Goal: Information Seeking & Learning: Learn about a topic

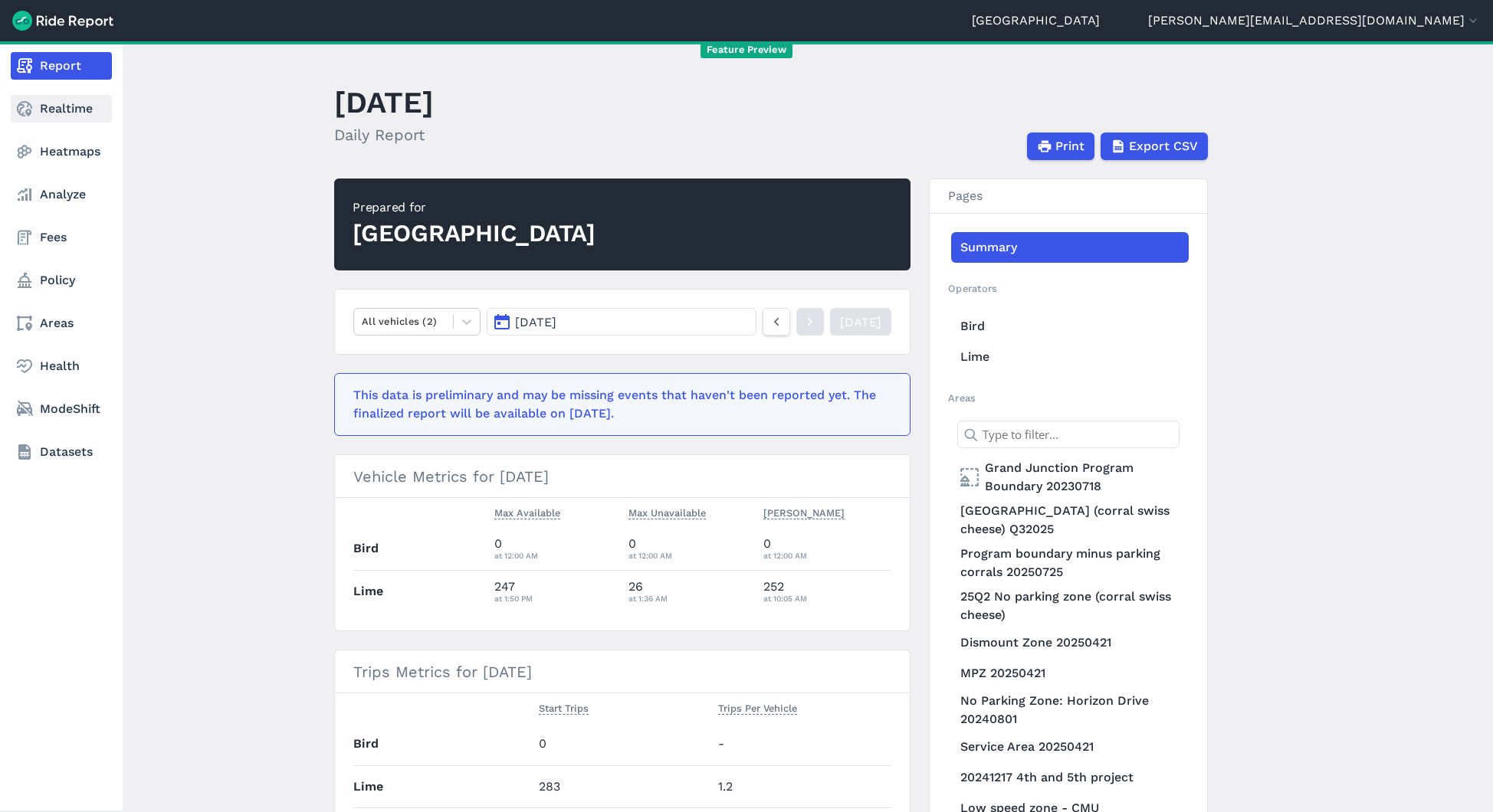
click at [26, 106] on icon at bounding box center [24, 109] width 18 height 18
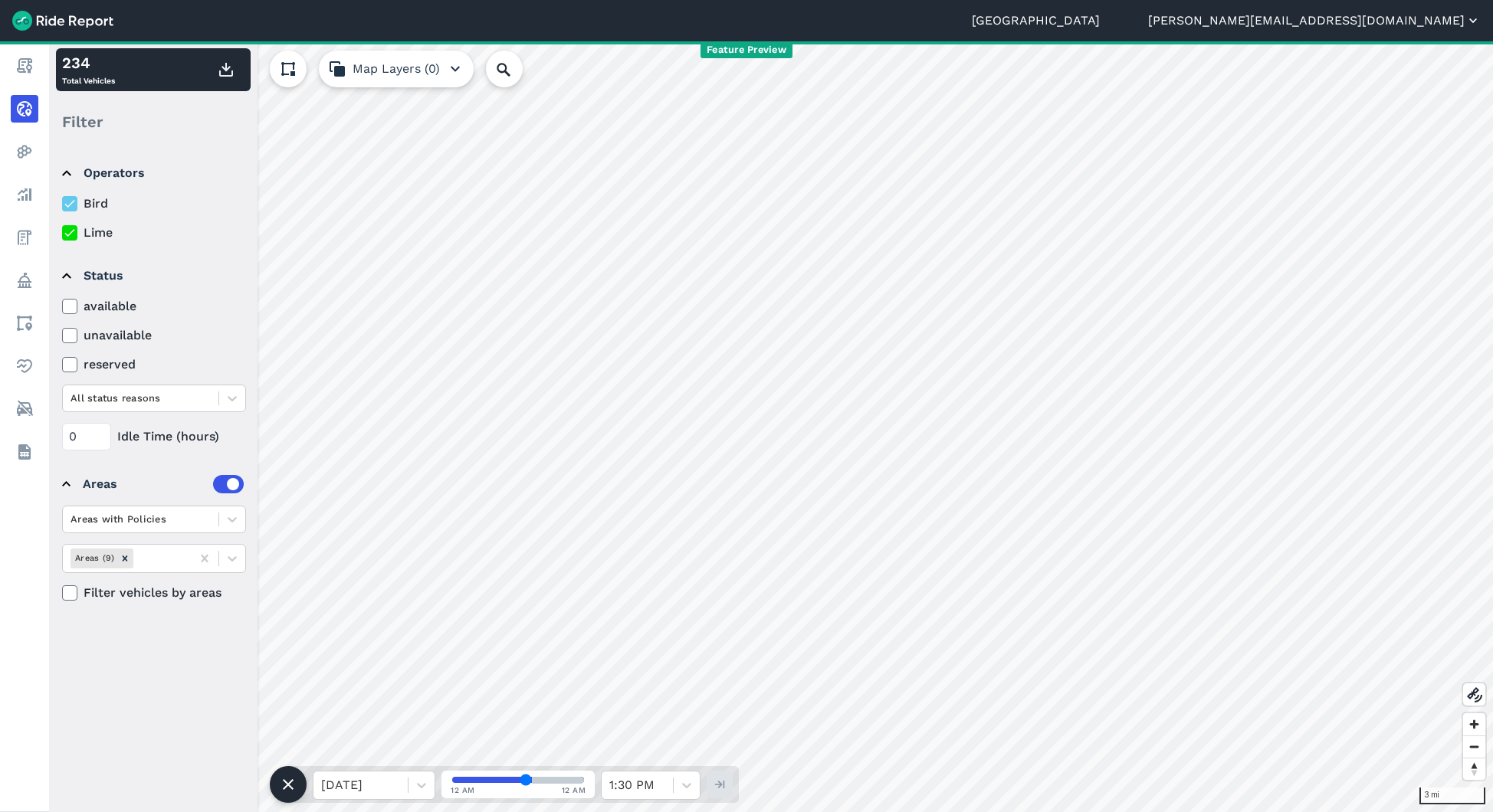
click at [1368, 19] on button "[PERSON_NAME][EMAIL_ADDRESS][DOMAIN_NAME]" at bounding box center [1315, 21] width 333 height 18
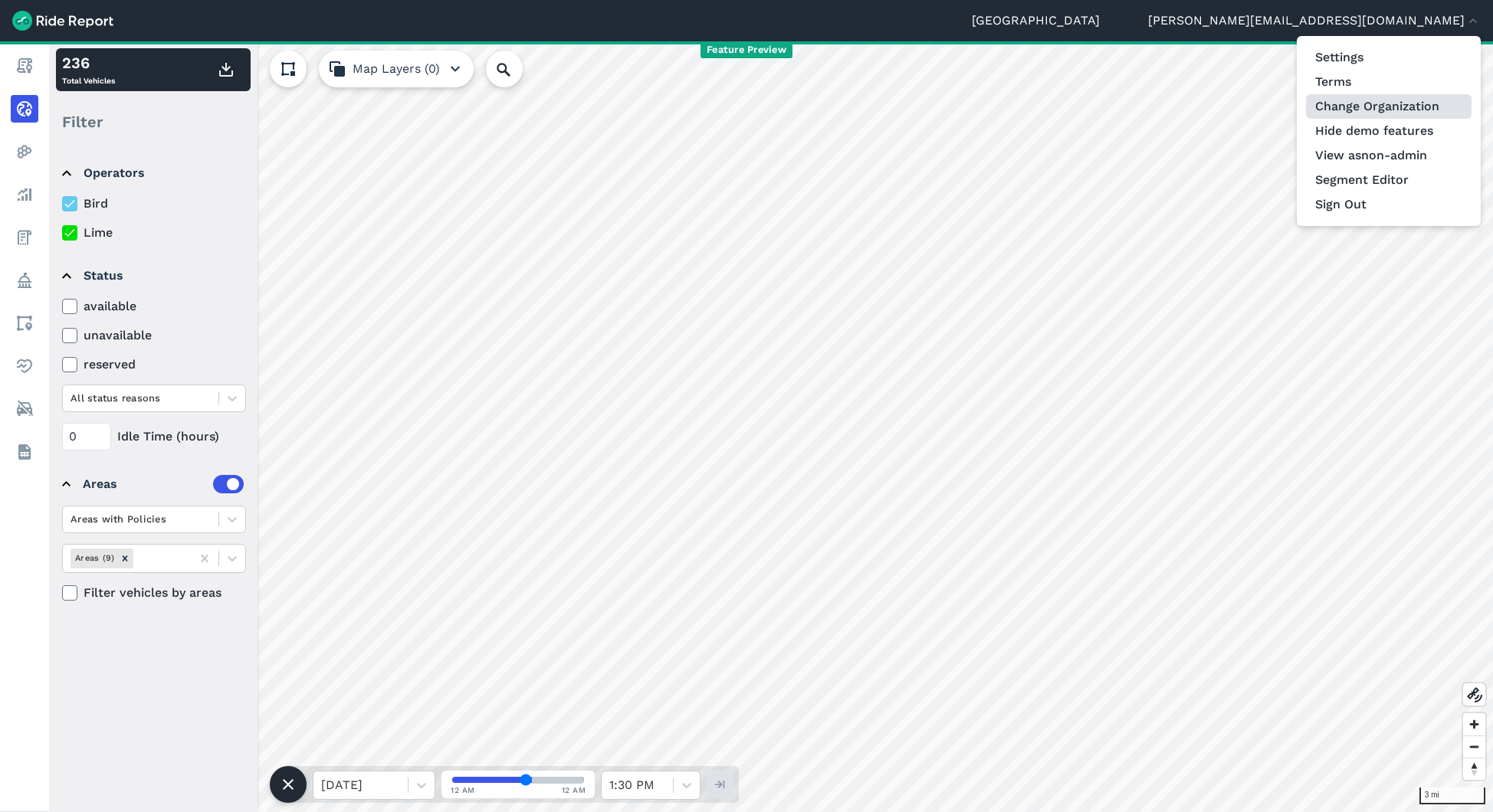
click at [1381, 116] on link "Change Organization" at bounding box center [1389, 106] width 165 height 24
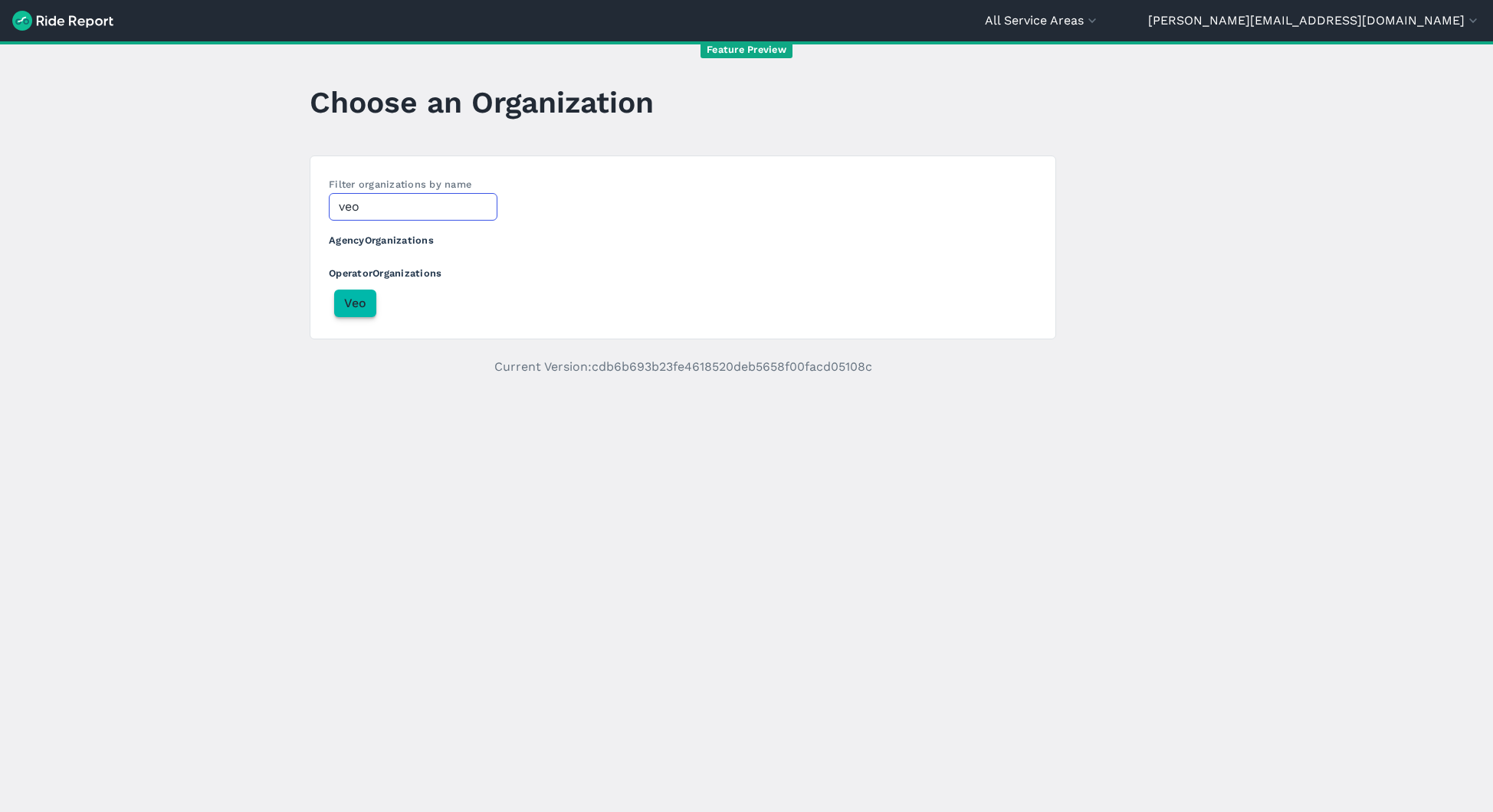
type input "veo"
click at [356, 303] on span "Veo" at bounding box center [355, 303] width 22 height 18
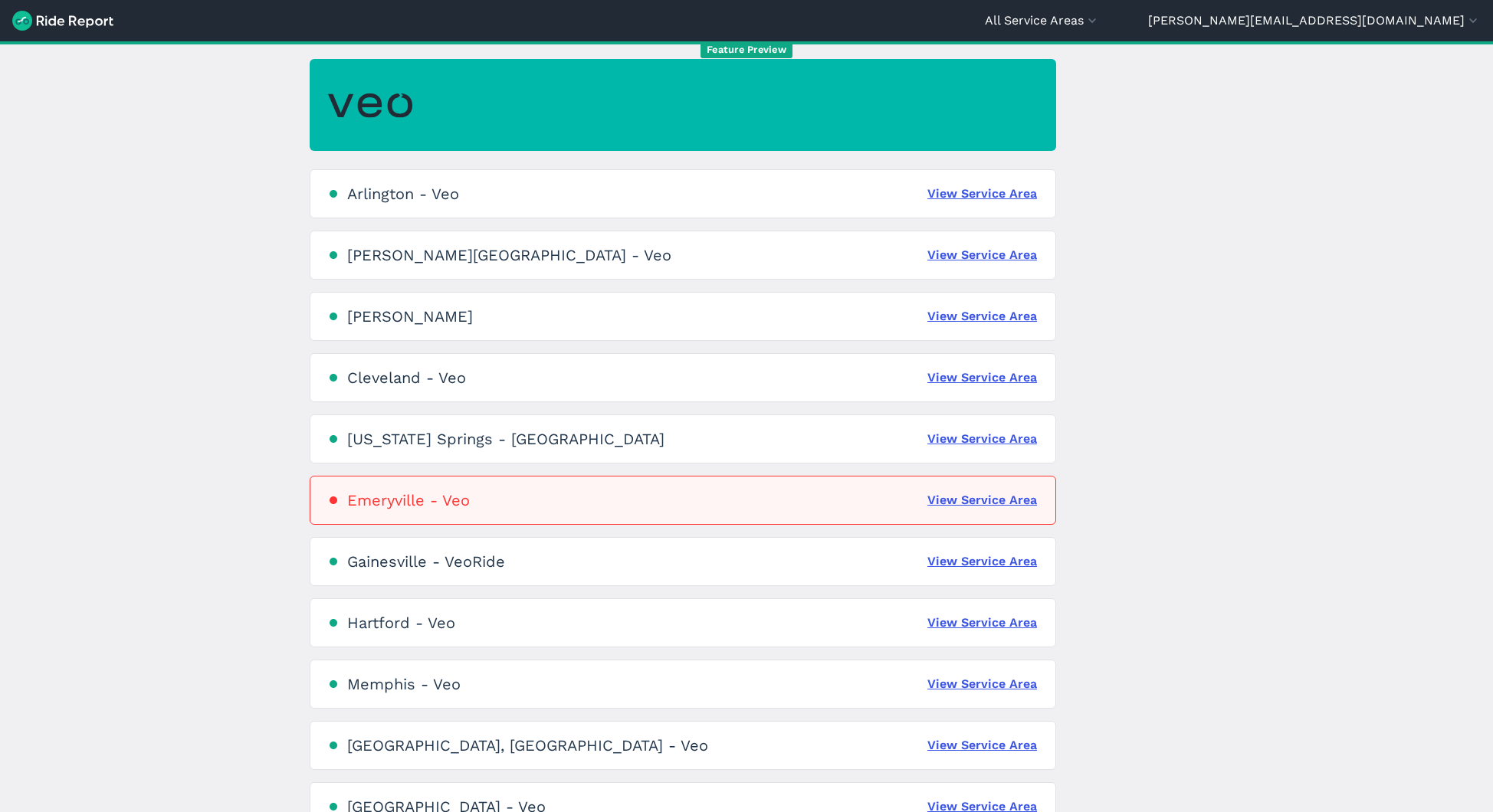
scroll to position [89, 0]
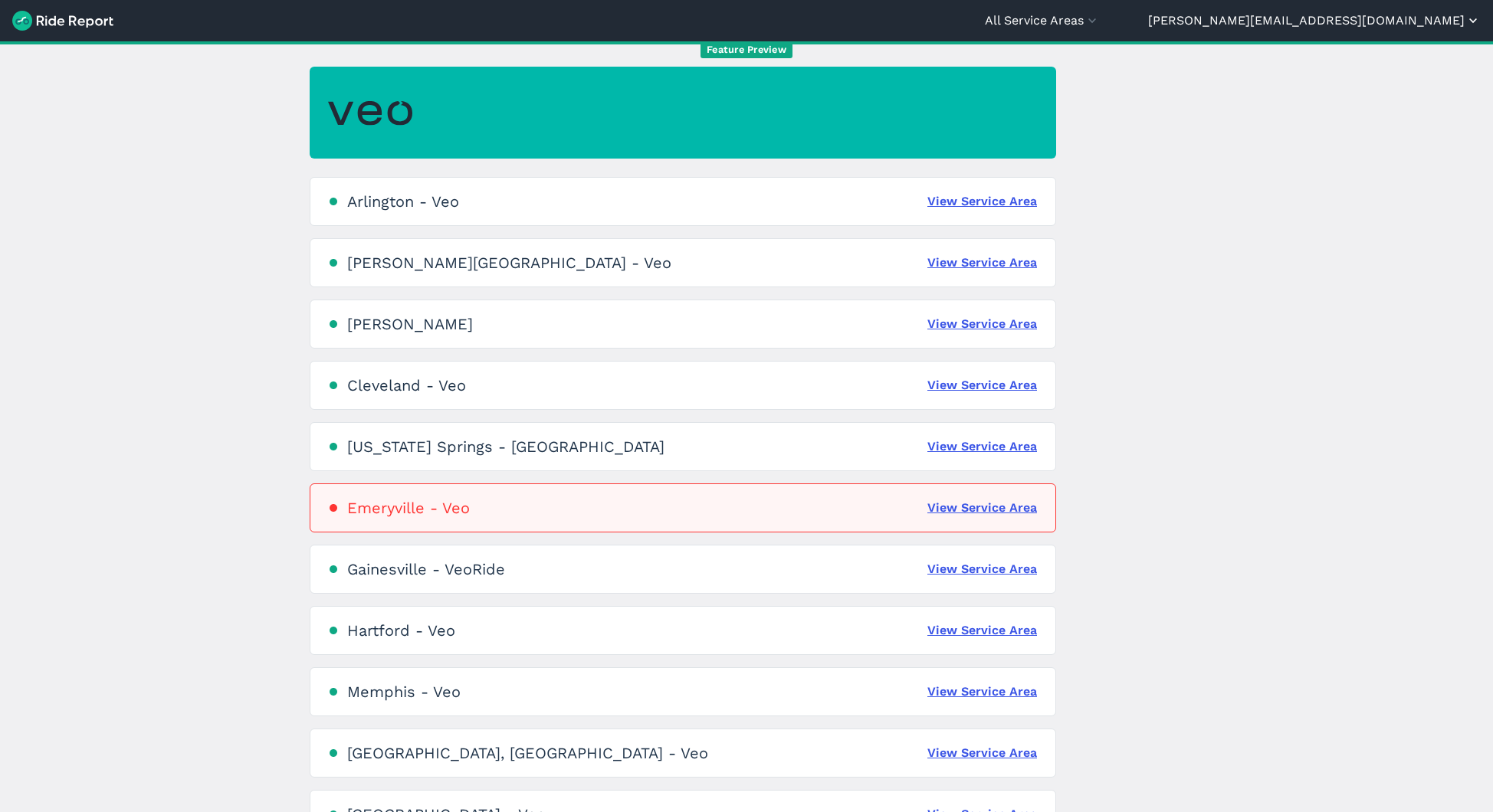
click at [1413, 23] on button "[PERSON_NAME][EMAIL_ADDRESS][DOMAIN_NAME]" at bounding box center [1315, 21] width 333 height 18
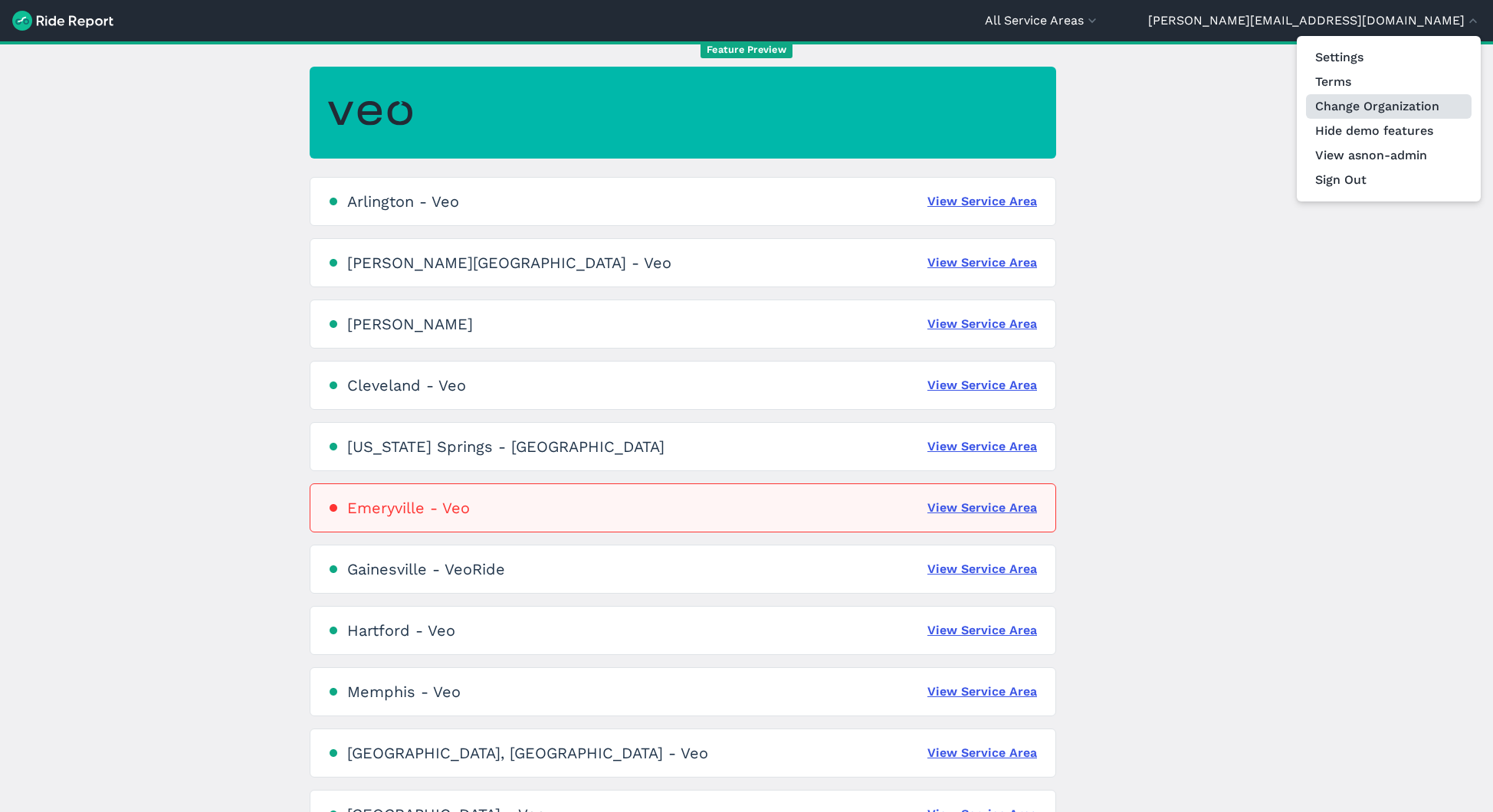
click at [1407, 110] on link "Change Organization" at bounding box center [1389, 106] width 165 height 24
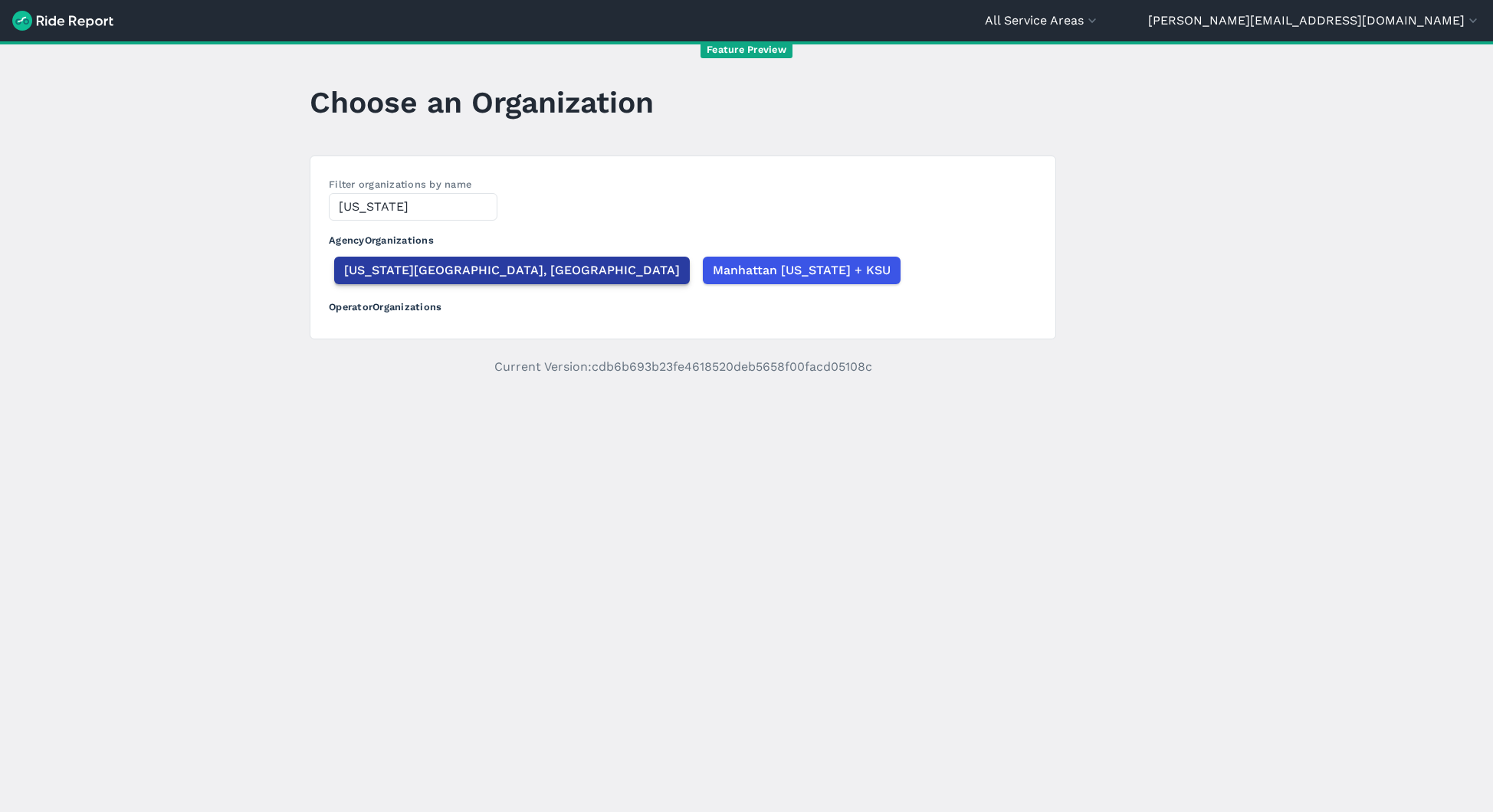
type input "[US_STATE]"
click at [345, 263] on span "[US_STATE][GEOGRAPHIC_DATA], [GEOGRAPHIC_DATA]" at bounding box center [512, 271] width 335 height 18
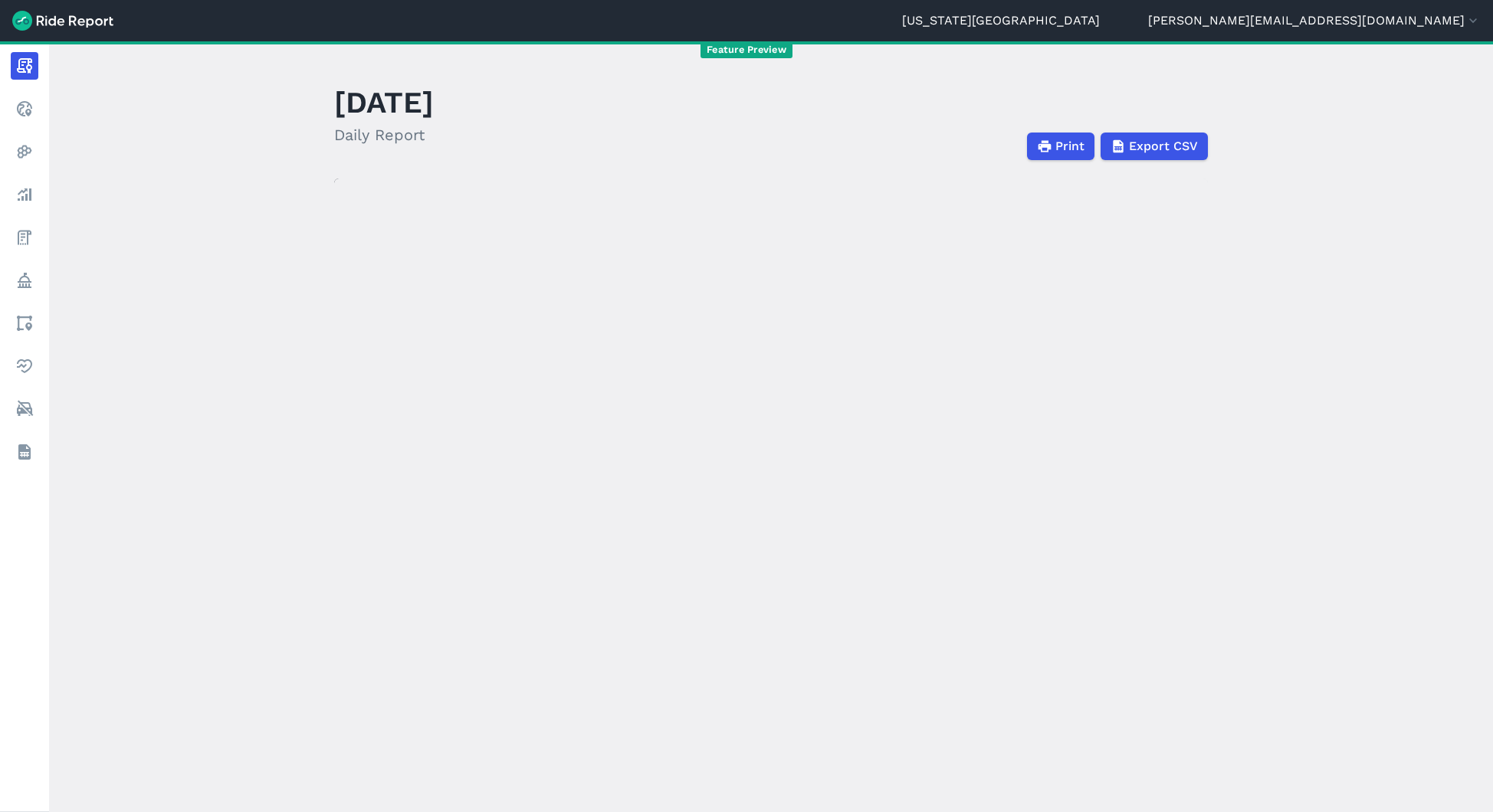
click at [1100, 17] on link "[US_STATE][GEOGRAPHIC_DATA]" at bounding box center [1001, 21] width 198 height 18
click at [1422, 23] on button "[PERSON_NAME][EMAIL_ADDRESS][DOMAIN_NAME]" at bounding box center [1315, 21] width 333 height 18
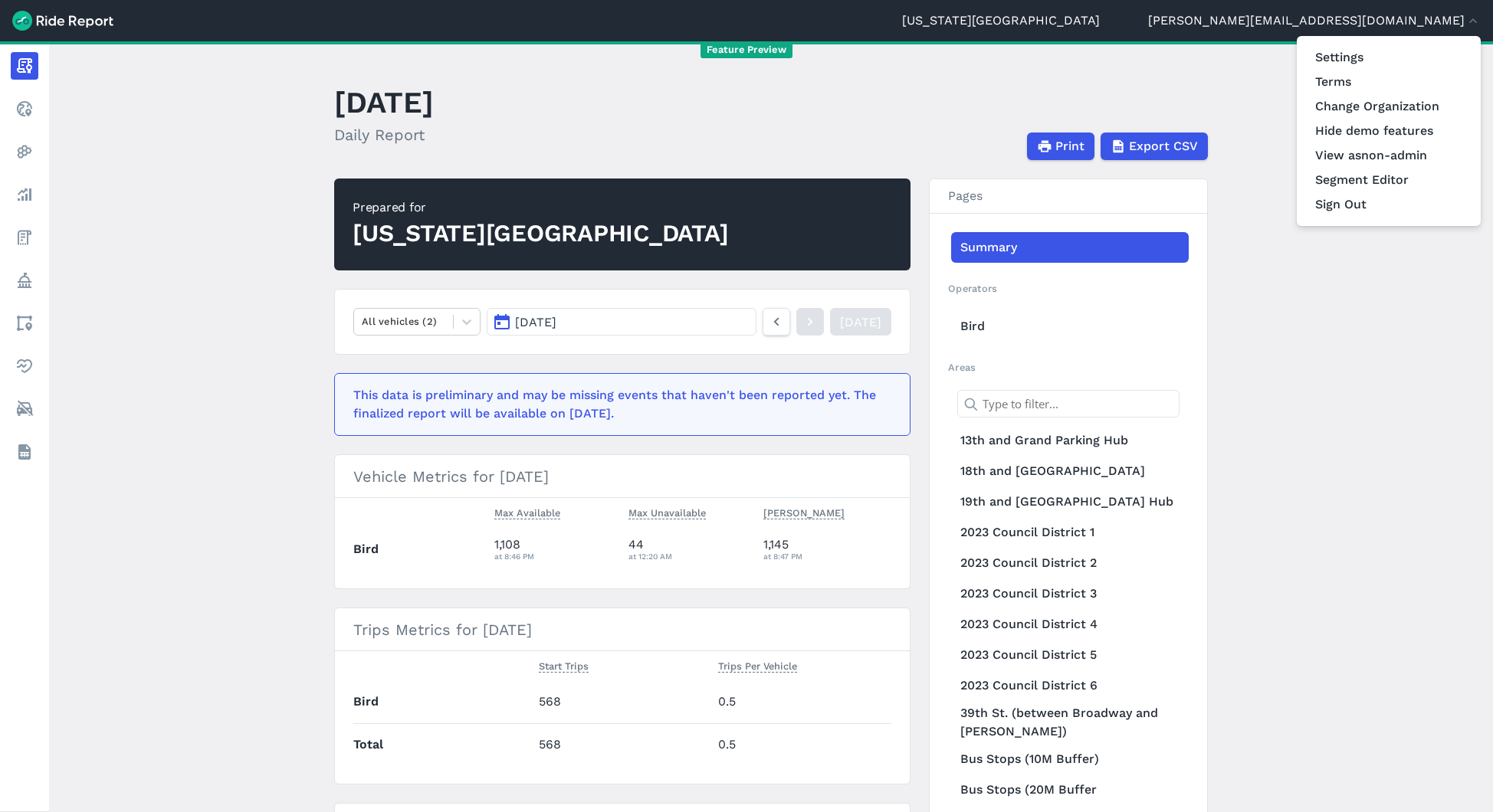
click at [1253, 61] on div at bounding box center [746, 406] width 1493 height 812
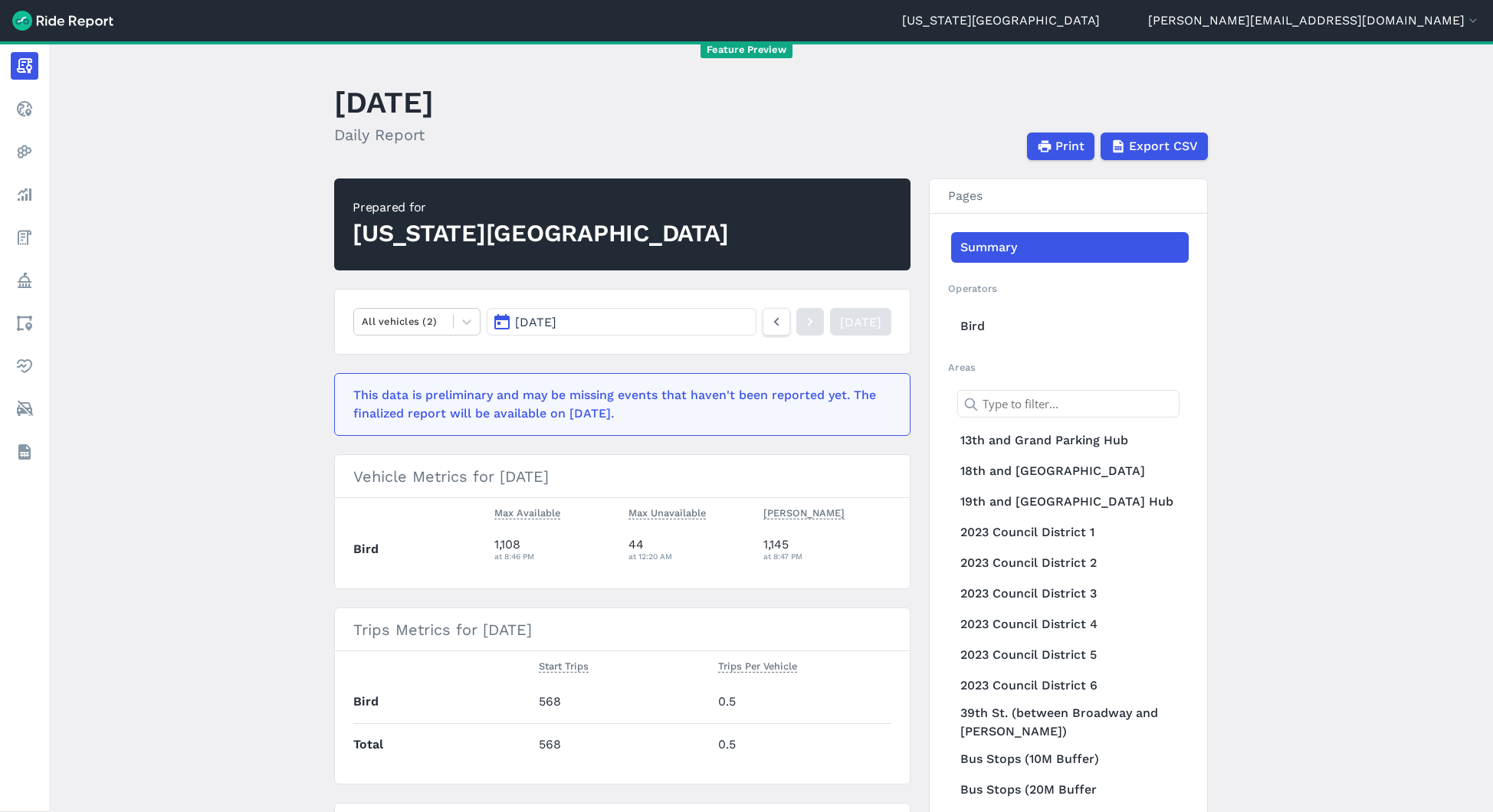
click at [1100, 15] on link "[US_STATE][GEOGRAPHIC_DATA]" at bounding box center [1001, 21] width 198 height 18
click at [1367, 23] on button "[PERSON_NAME][EMAIL_ADDRESS][DOMAIN_NAME]" at bounding box center [1315, 21] width 333 height 18
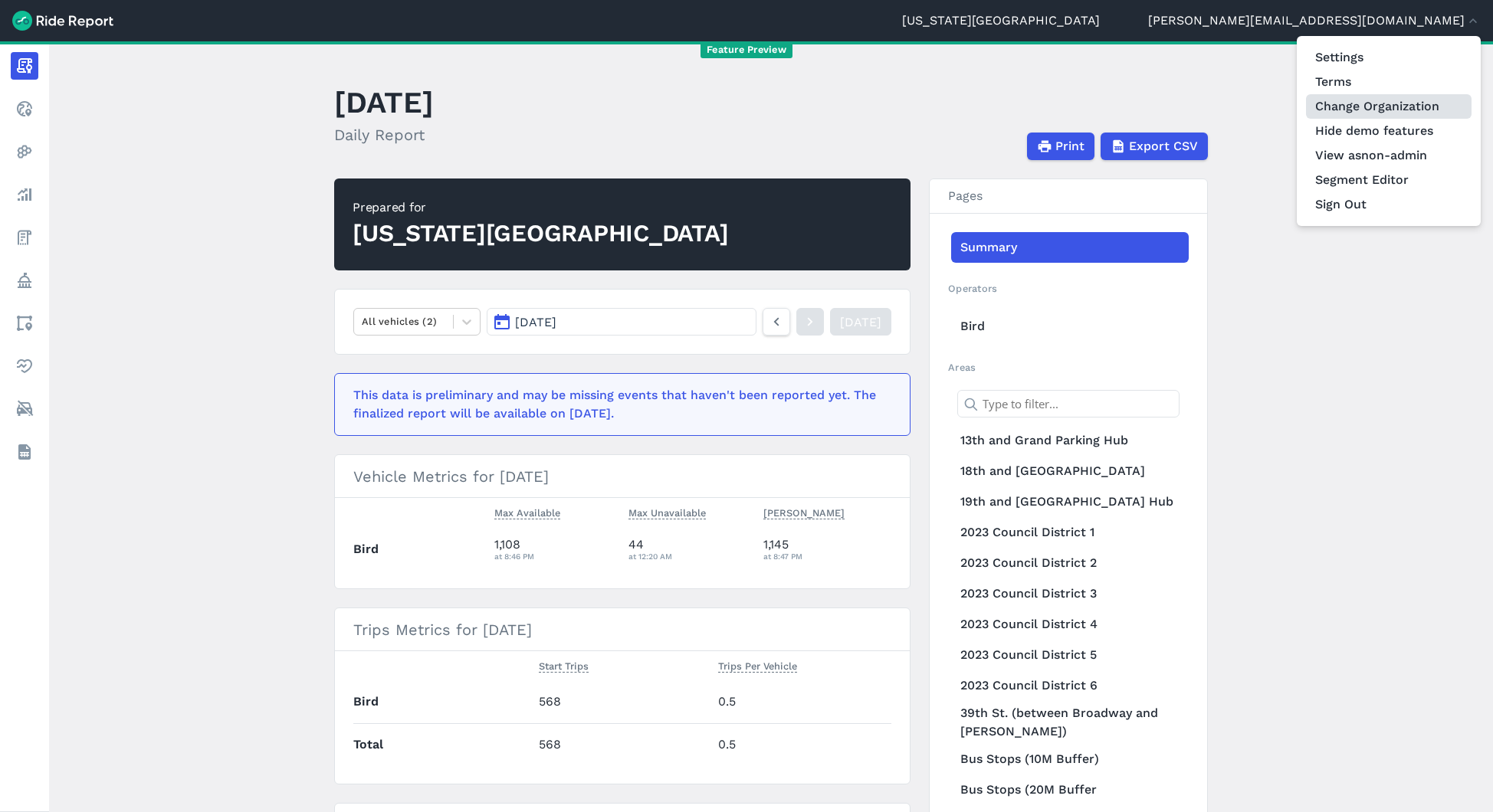
click at [1357, 100] on link "Change Organization" at bounding box center [1389, 106] width 165 height 24
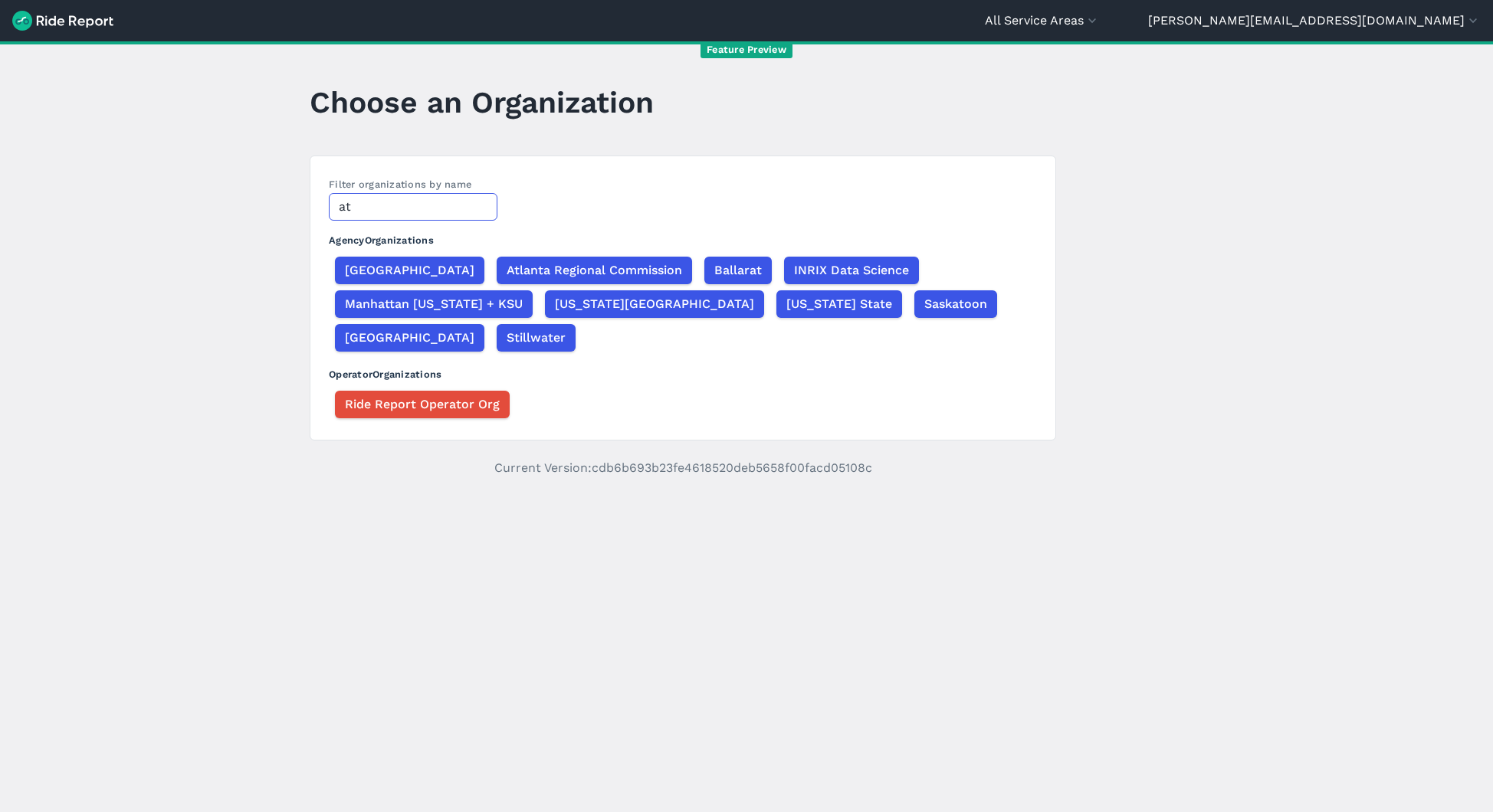
type input "a"
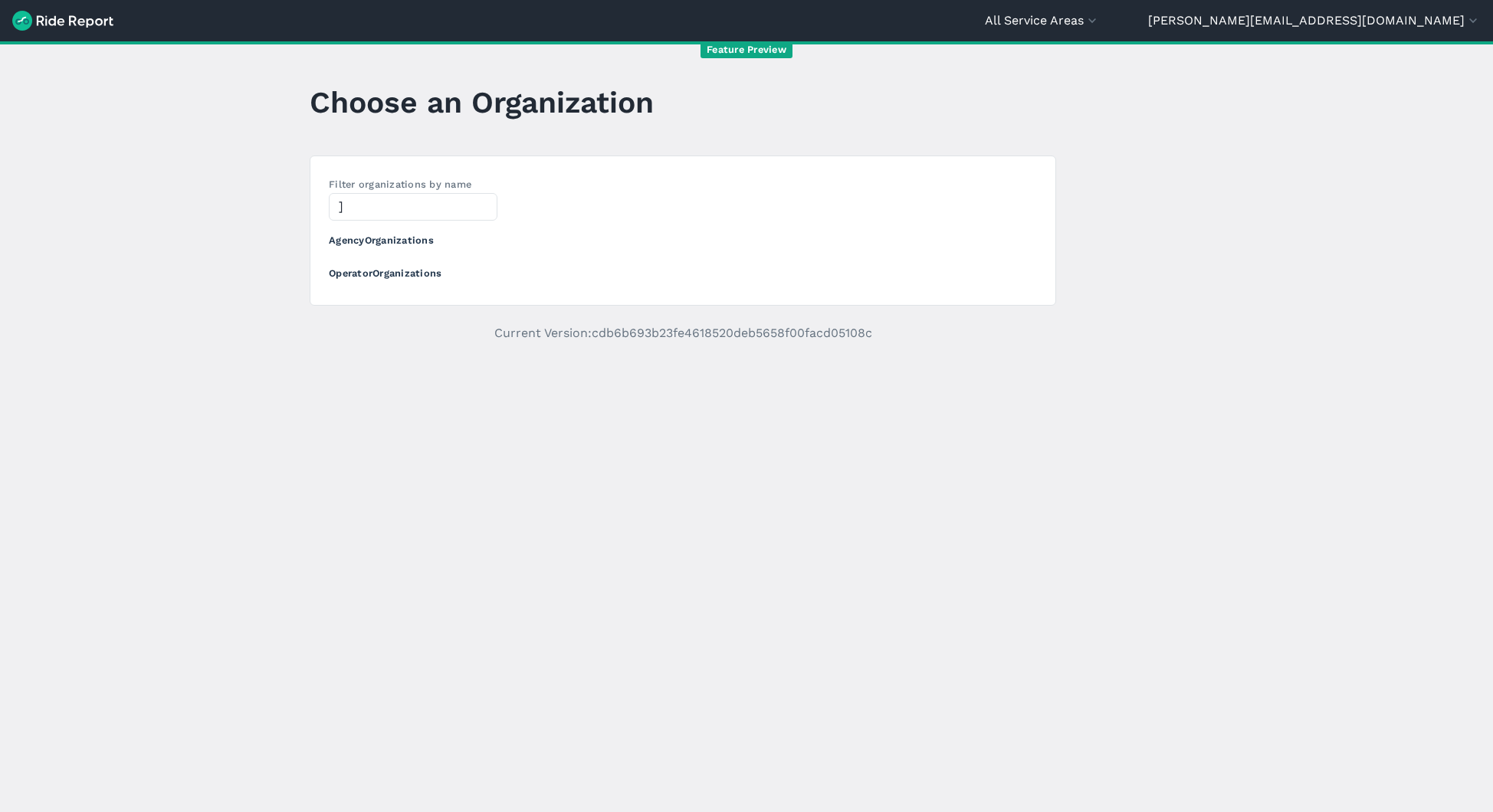
click at [198, 112] on main "Choose an Organization Filter organizations by name ] Agency Organizations Oper…" at bounding box center [746, 426] width 1493 height 771
click at [1100, 23] on button "All Service Areas" at bounding box center [1042, 21] width 115 height 18
click at [1395, 13] on div at bounding box center [746, 406] width 1493 height 812
click at [1397, 24] on button "[PERSON_NAME][EMAIL_ADDRESS][DOMAIN_NAME]" at bounding box center [1315, 21] width 333 height 18
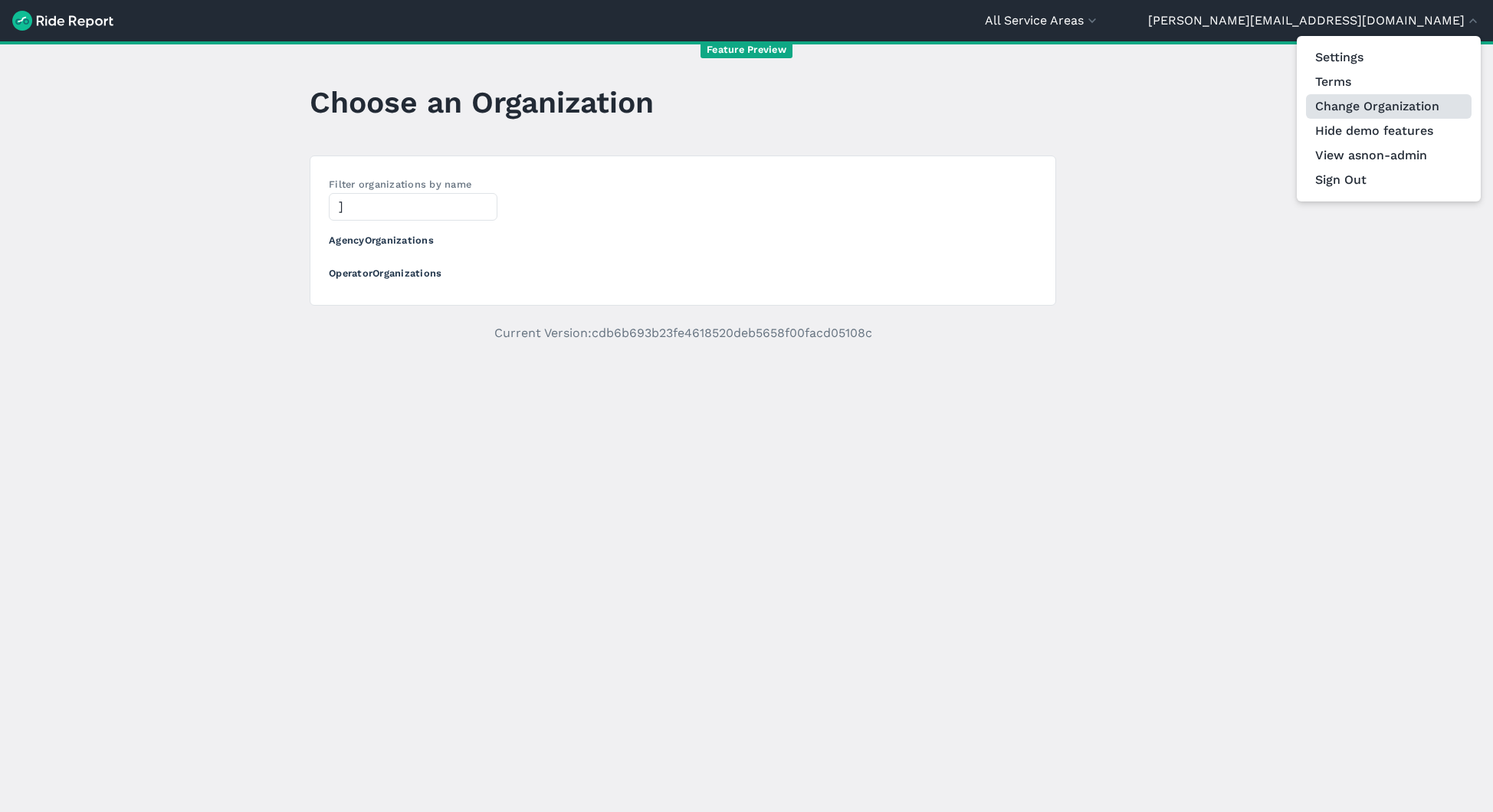
click at [1393, 111] on link "Change Organization" at bounding box center [1389, 106] width 165 height 24
click at [1428, 102] on link "Change Organization" at bounding box center [1389, 106] width 165 height 24
click at [354, 210] on div at bounding box center [746, 406] width 1493 height 812
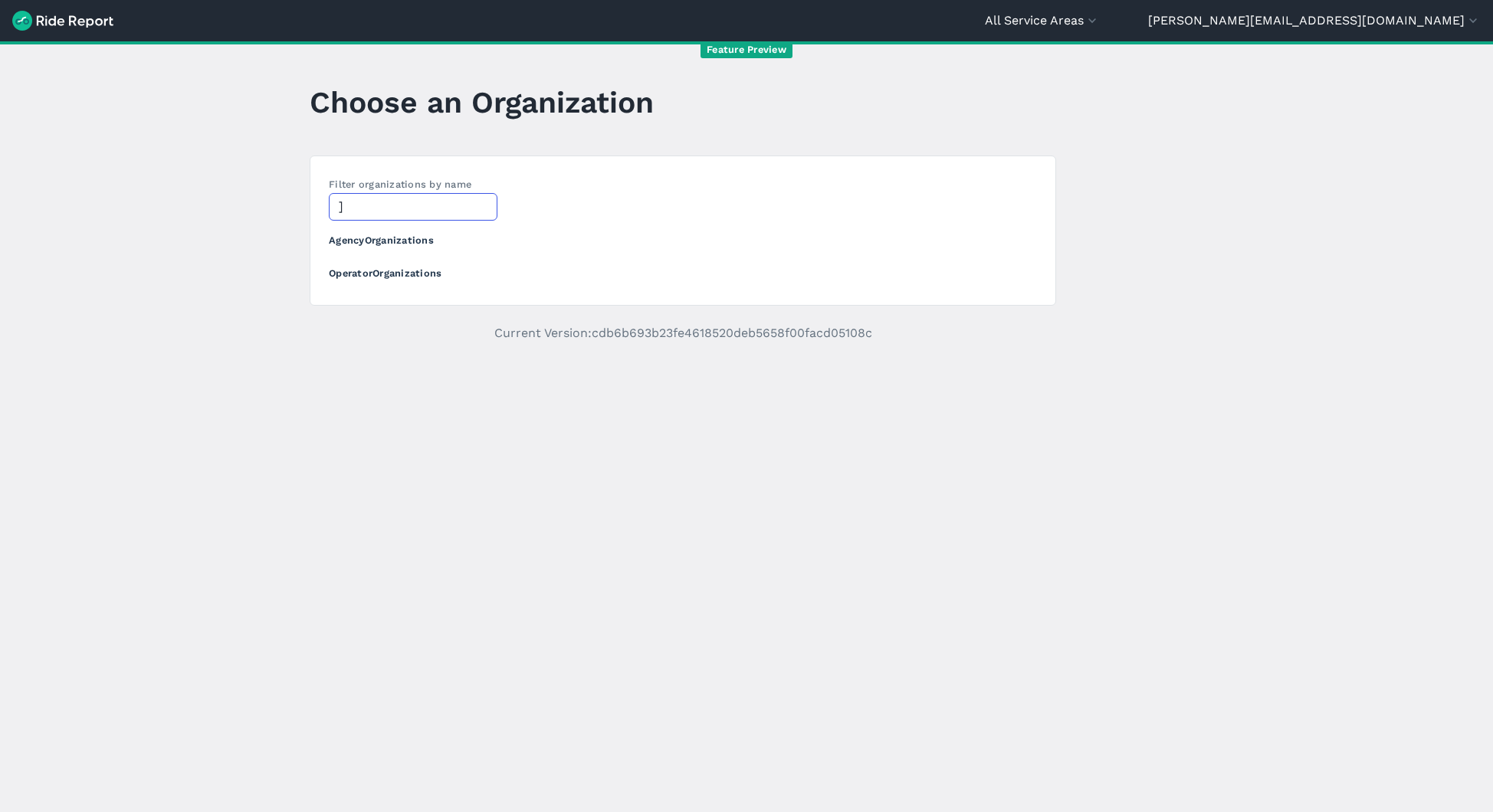
click at [354, 211] on input "]" at bounding box center [414, 207] width 169 height 28
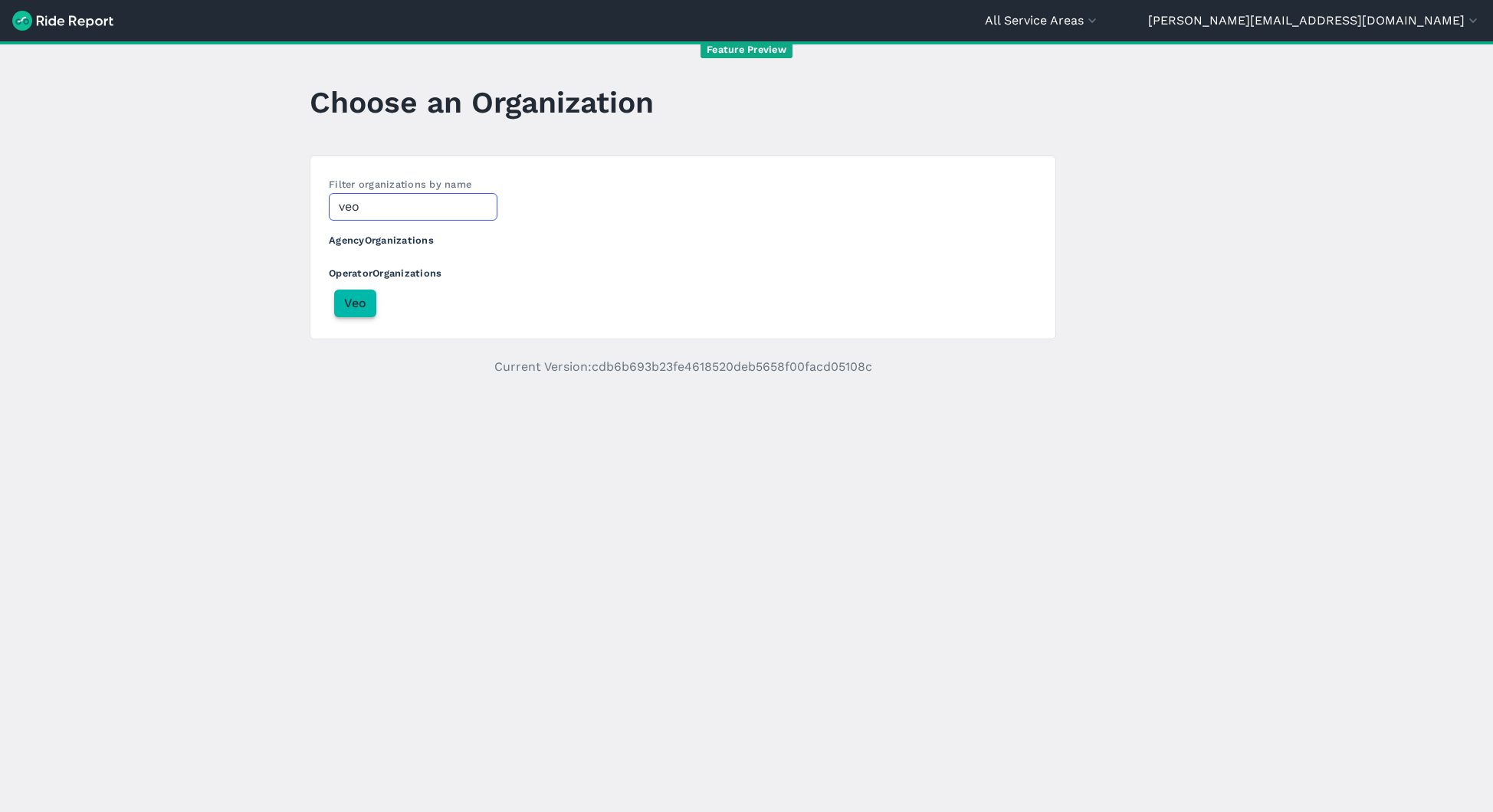
type input "veo"
click at [345, 303] on span "Veo" at bounding box center [355, 303] width 22 height 18
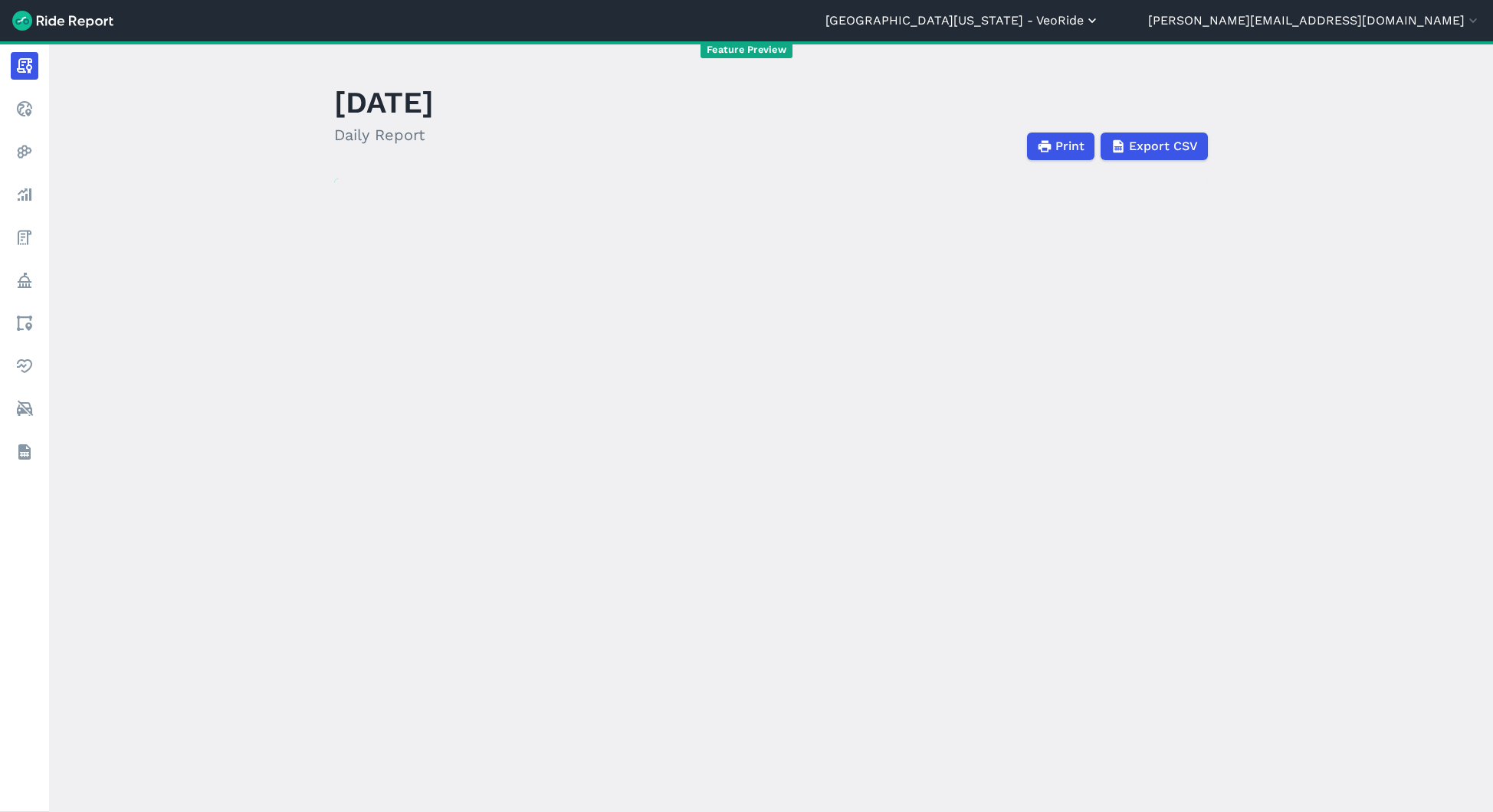
click at [1100, 27] on button "[GEOGRAPHIC_DATA][US_STATE] - VeoRide" at bounding box center [962, 21] width 274 height 18
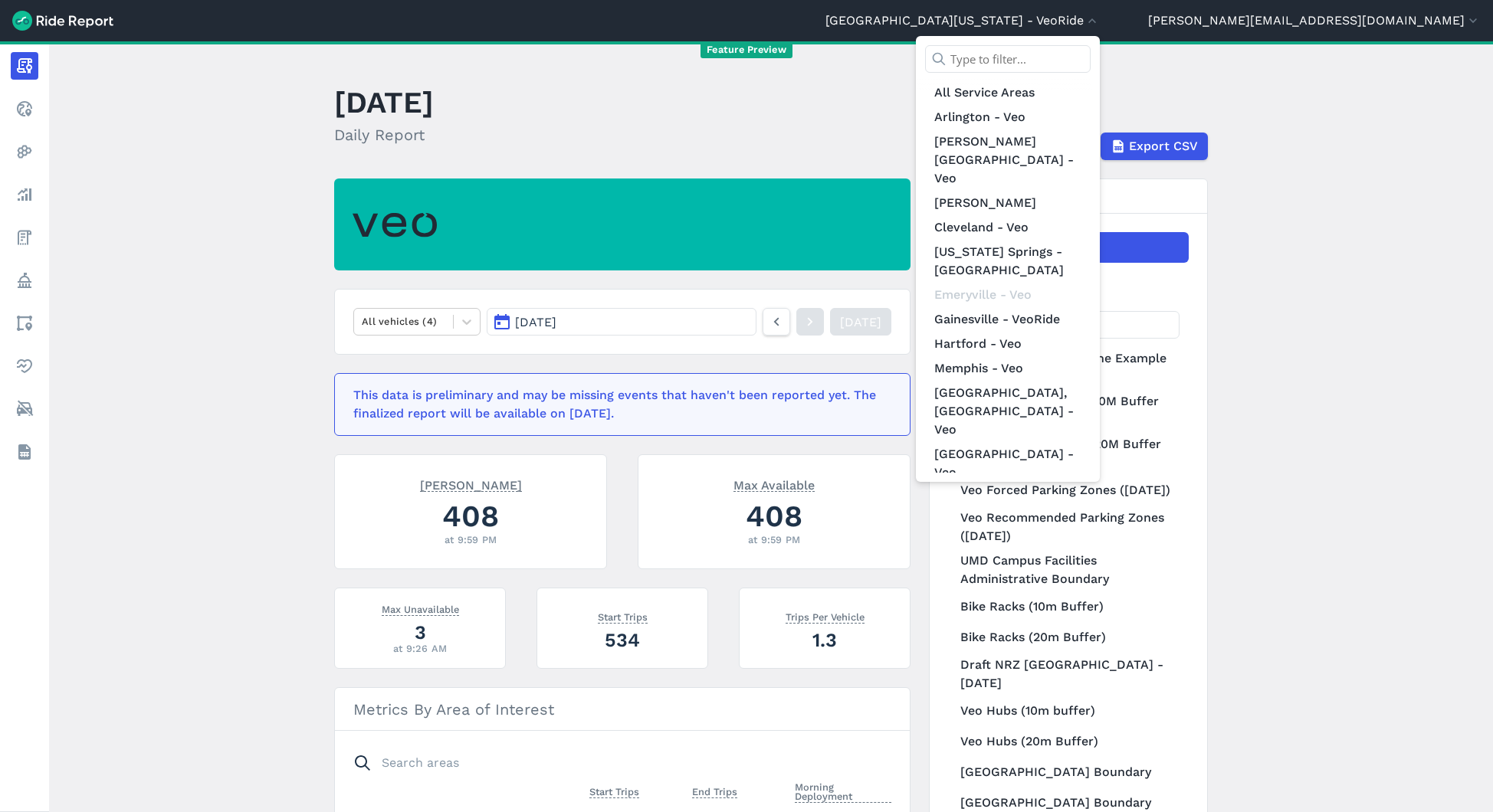
click at [1091, 50] on input "text" at bounding box center [1008, 58] width 165 height 28
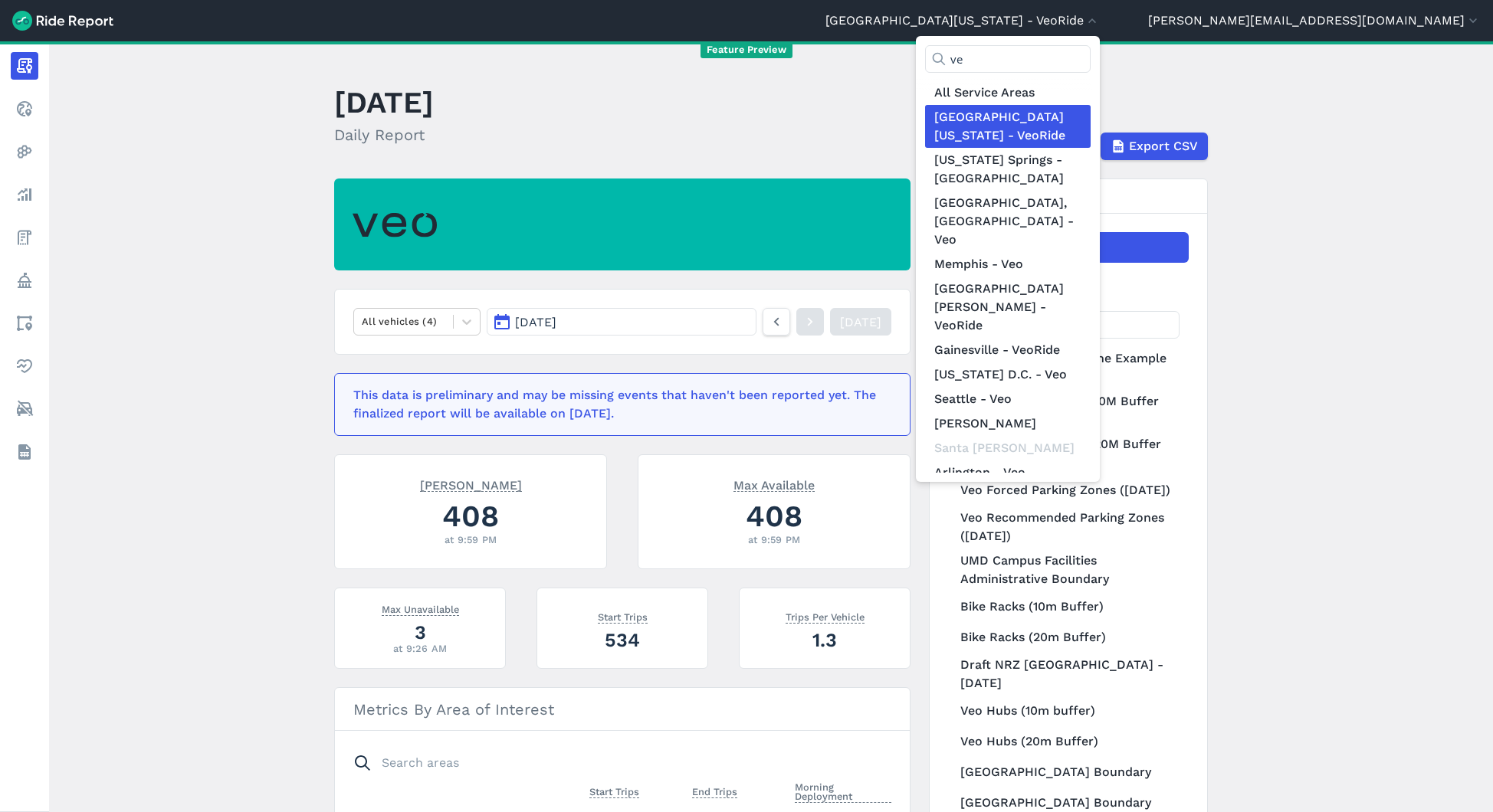
type input "v"
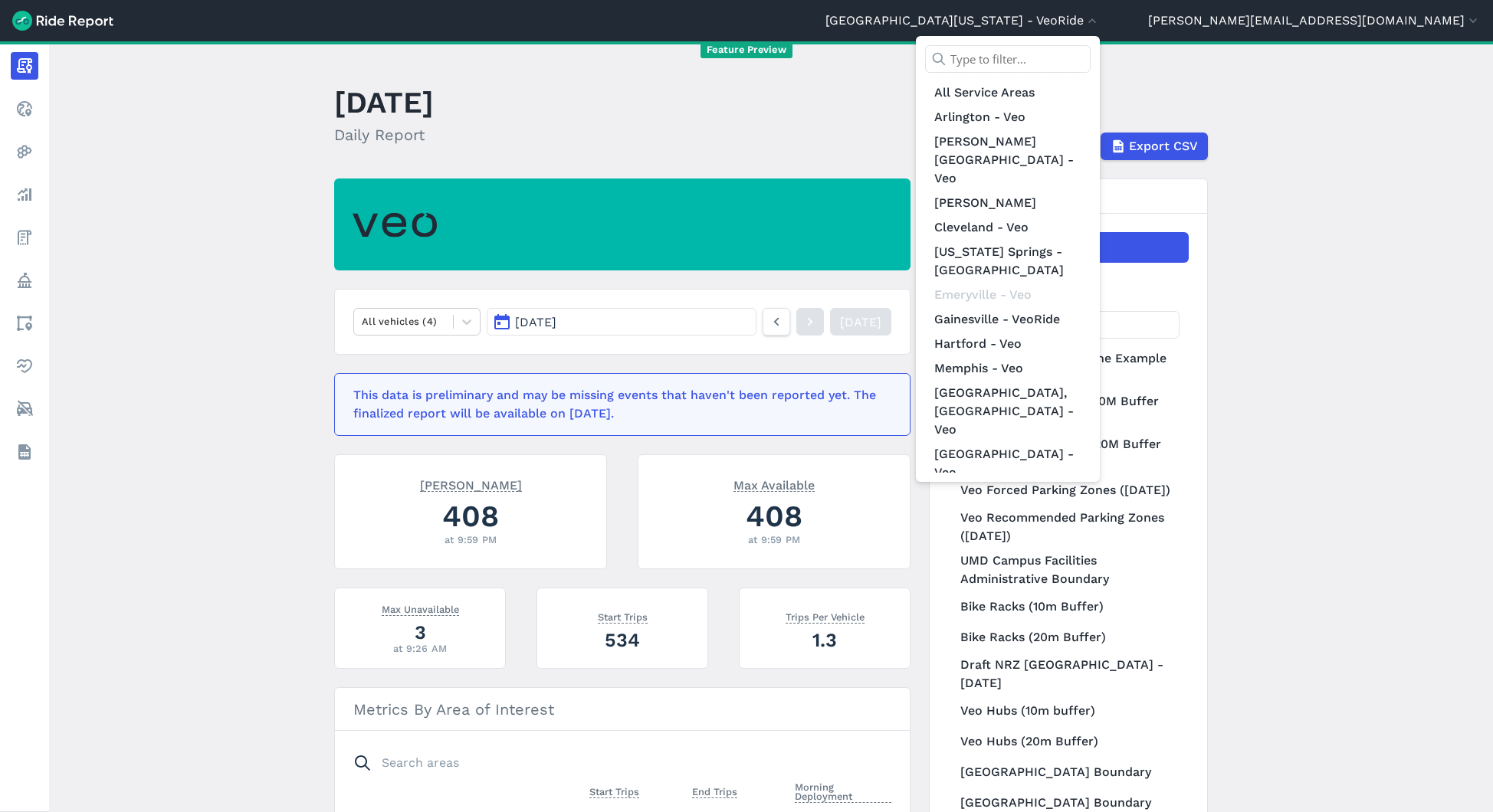
click at [273, 95] on div at bounding box center [746, 406] width 1493 height 812
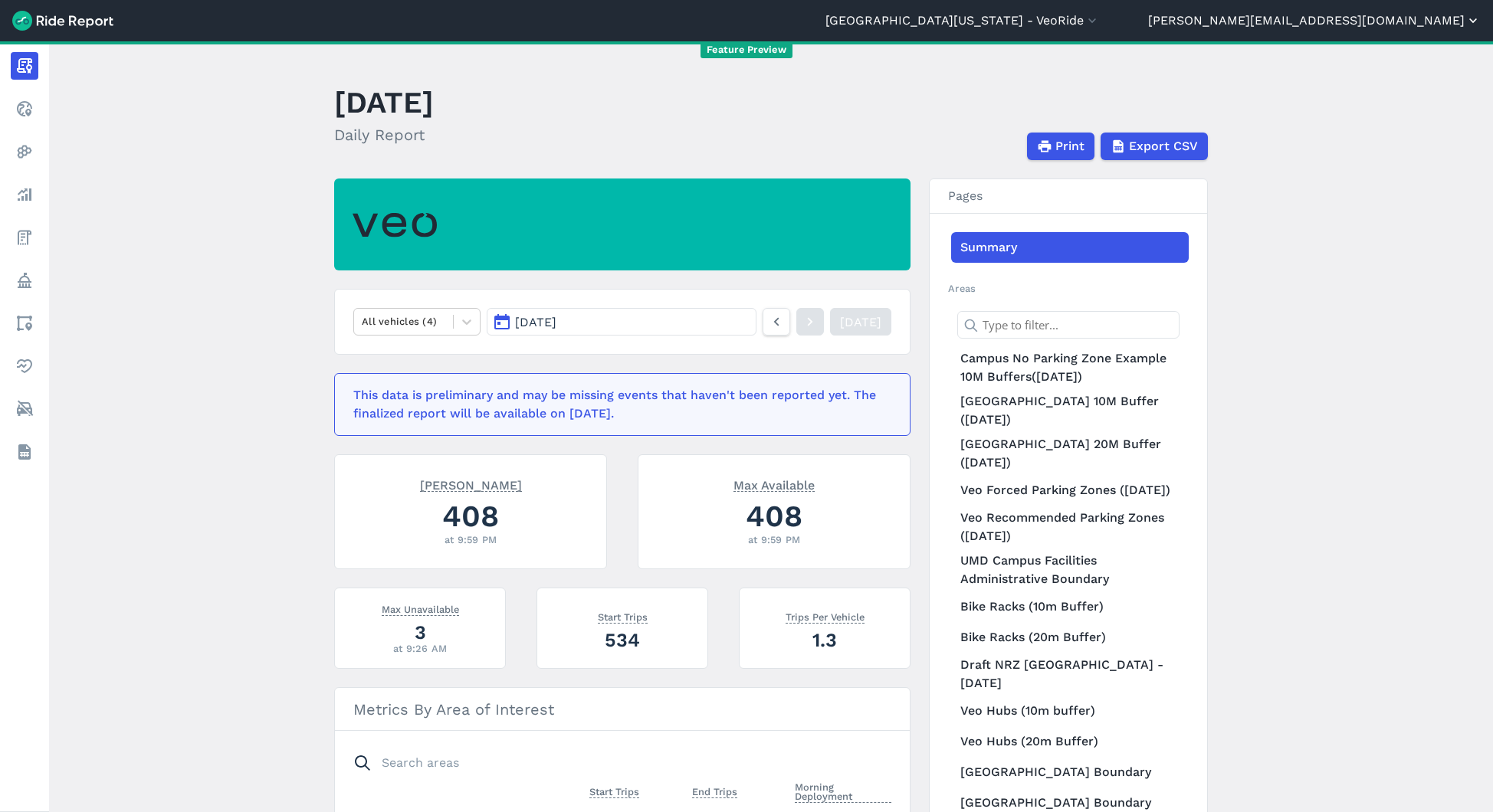
click at [1417, 15] on button "[PERSON_NAME][EMAIL_ADDRESS][DOMAIN_NAME]" at bounding box center [1315, 21] width 333 height 18
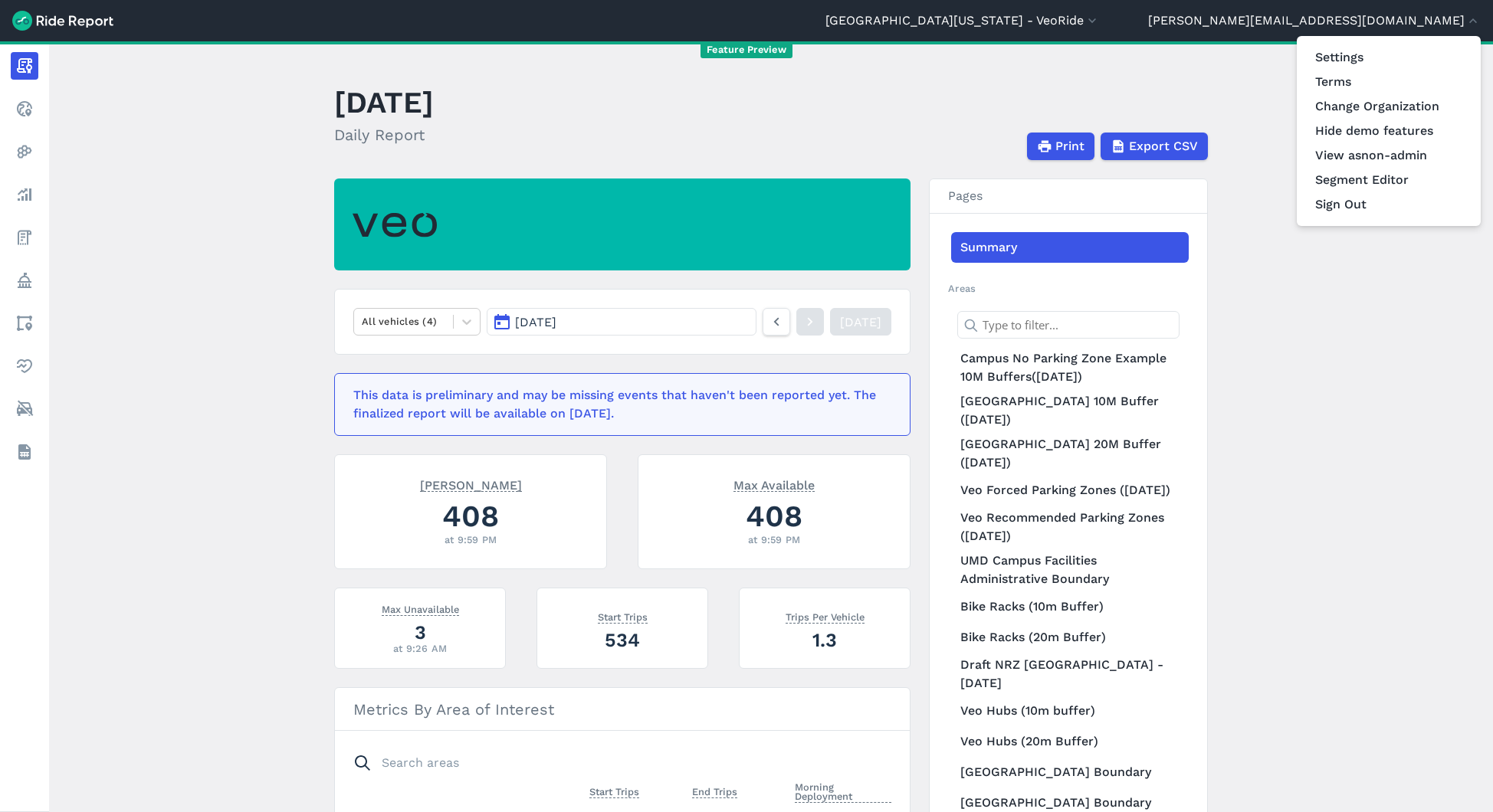
click at [41, 112] on div at bounding box center [746, 406] width 1493 height 812
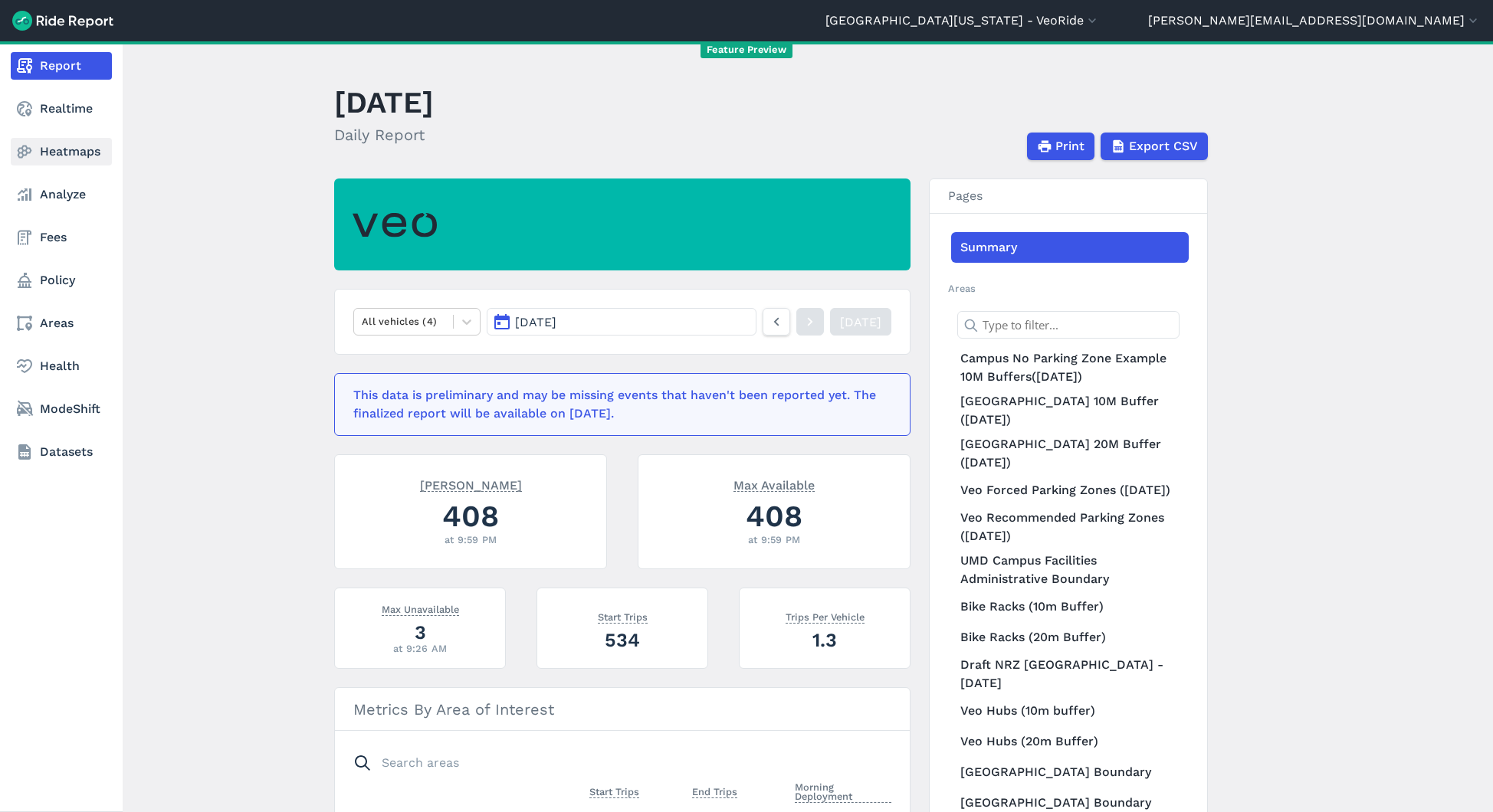
click at [61, 164] on link "Heatmaps" at bounding box center [61, 151] width 102 height 28
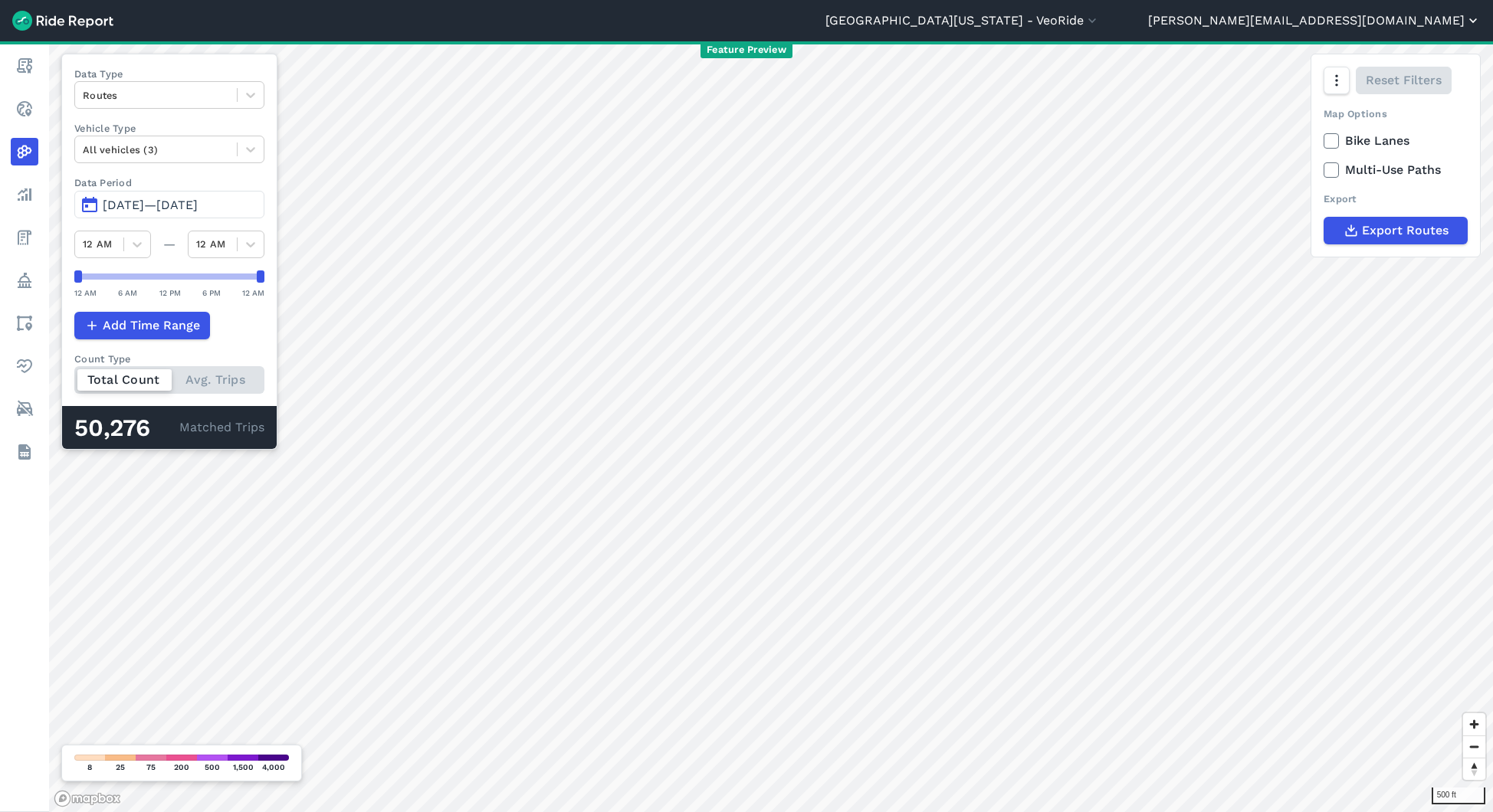
click at [1417, 16] on button "[PERSON_NAME][EMAIL_ADDRESS][DOMAIN_NAME]" at bounding box center [1315, 21] width 333 height 18
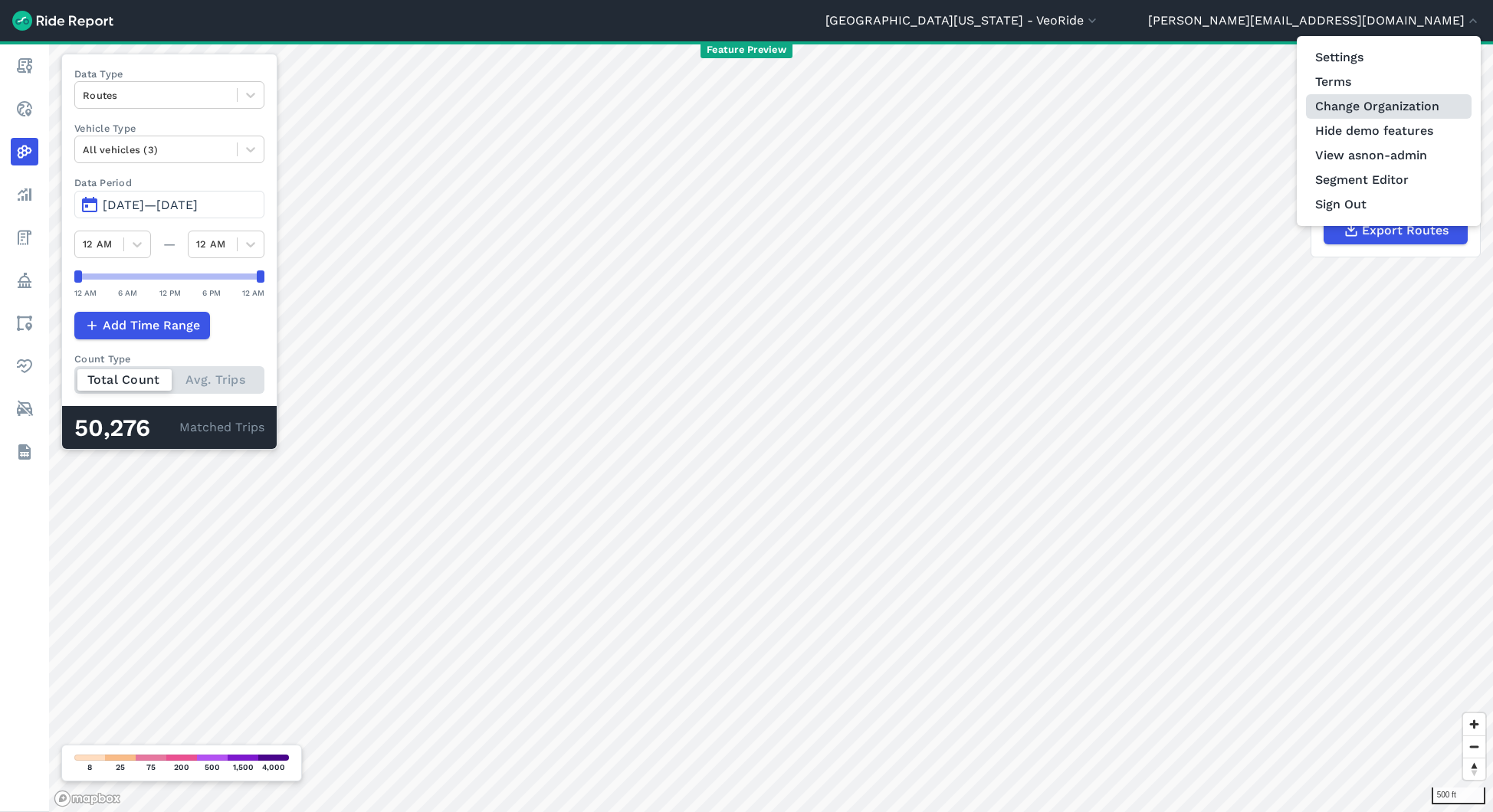
click at [1368, 112] on link "Change Organization" at bounding box center [1389, 106] width 165 height 24
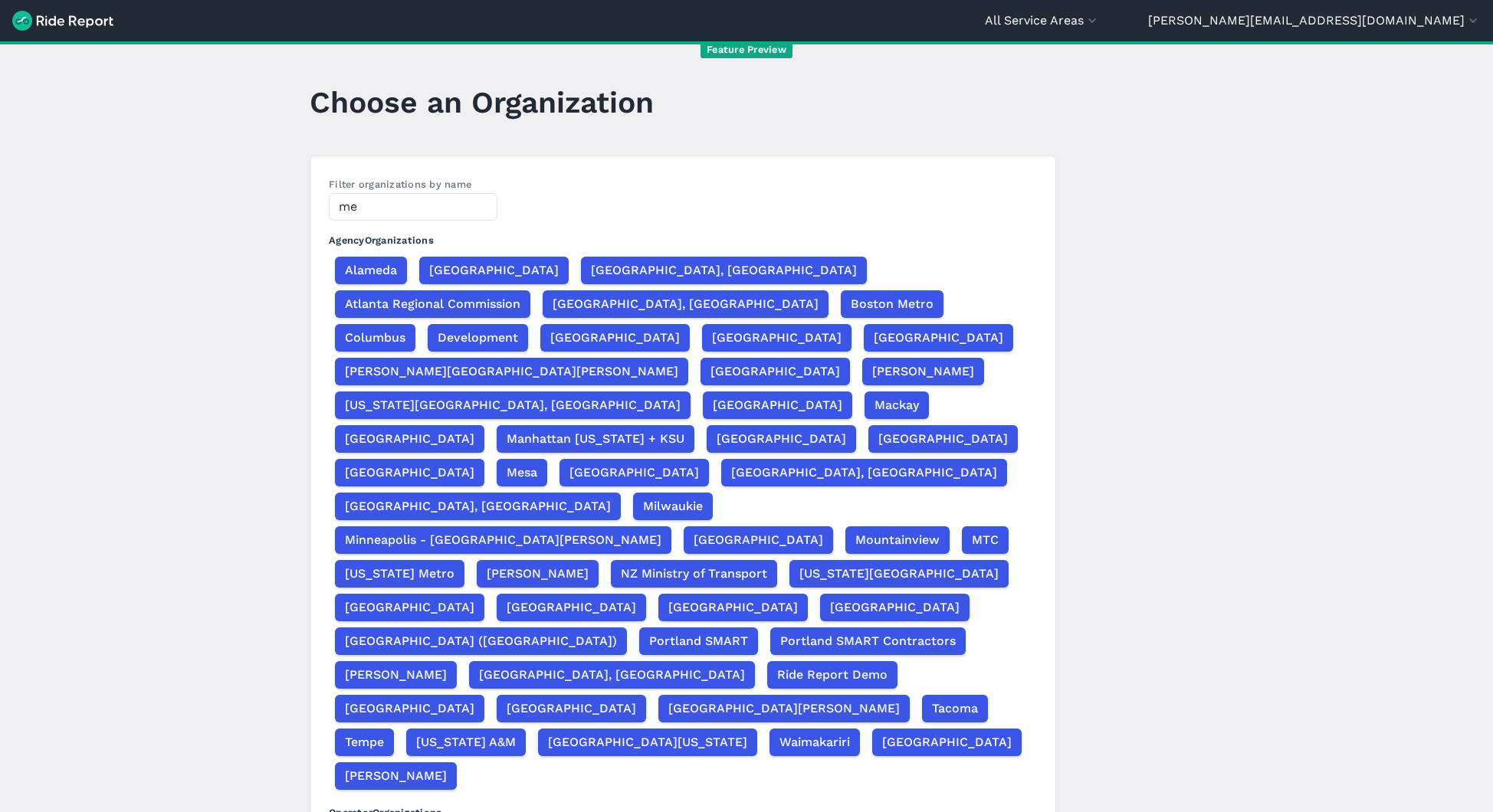
type input "m"
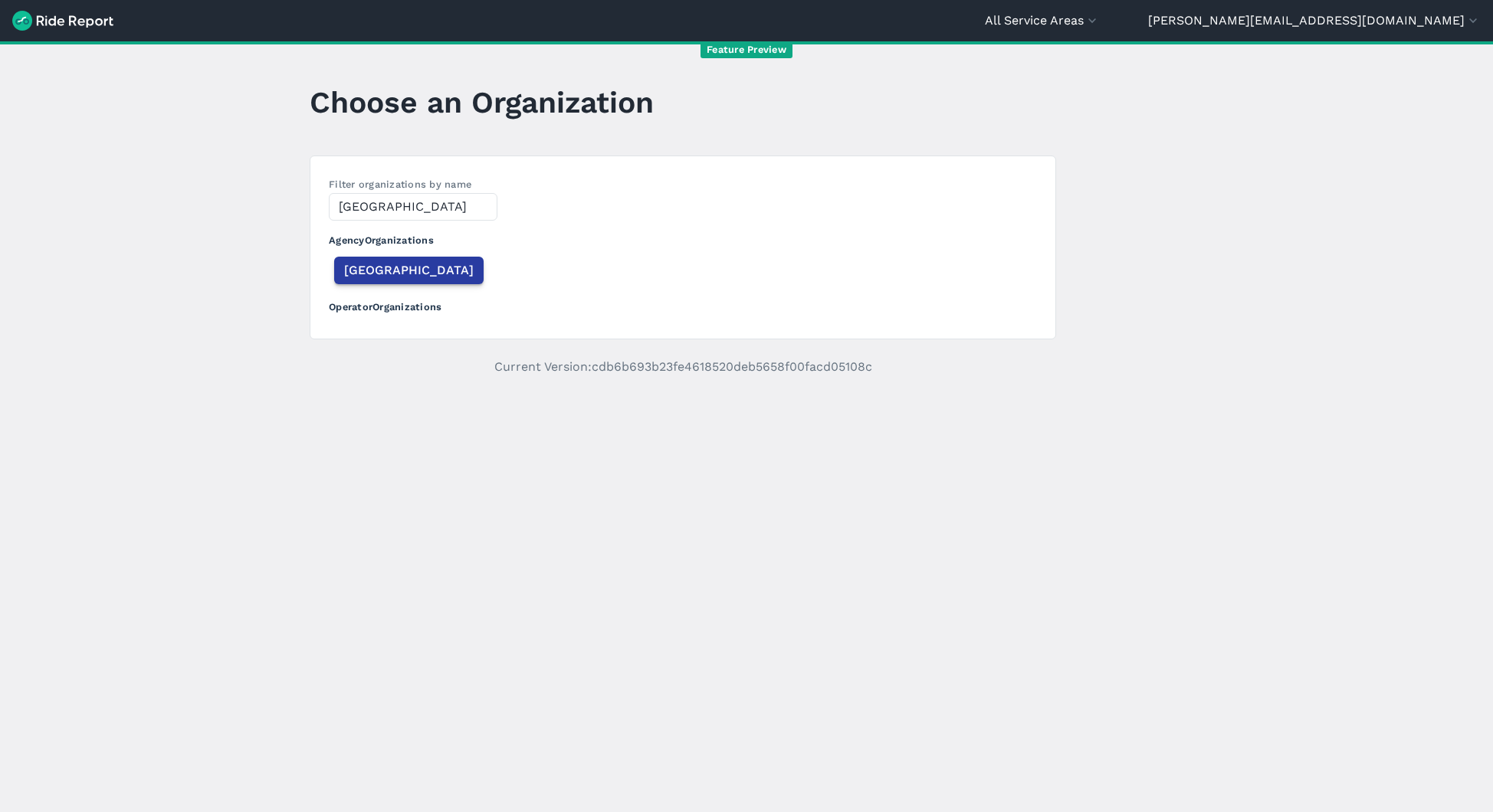
type input "[GEOGRAPHIC_DATA]"
click at [374, 275] on span "[GEOGRAPHIC_DATA]" at bounding box center [409, 271] width 130 height 18
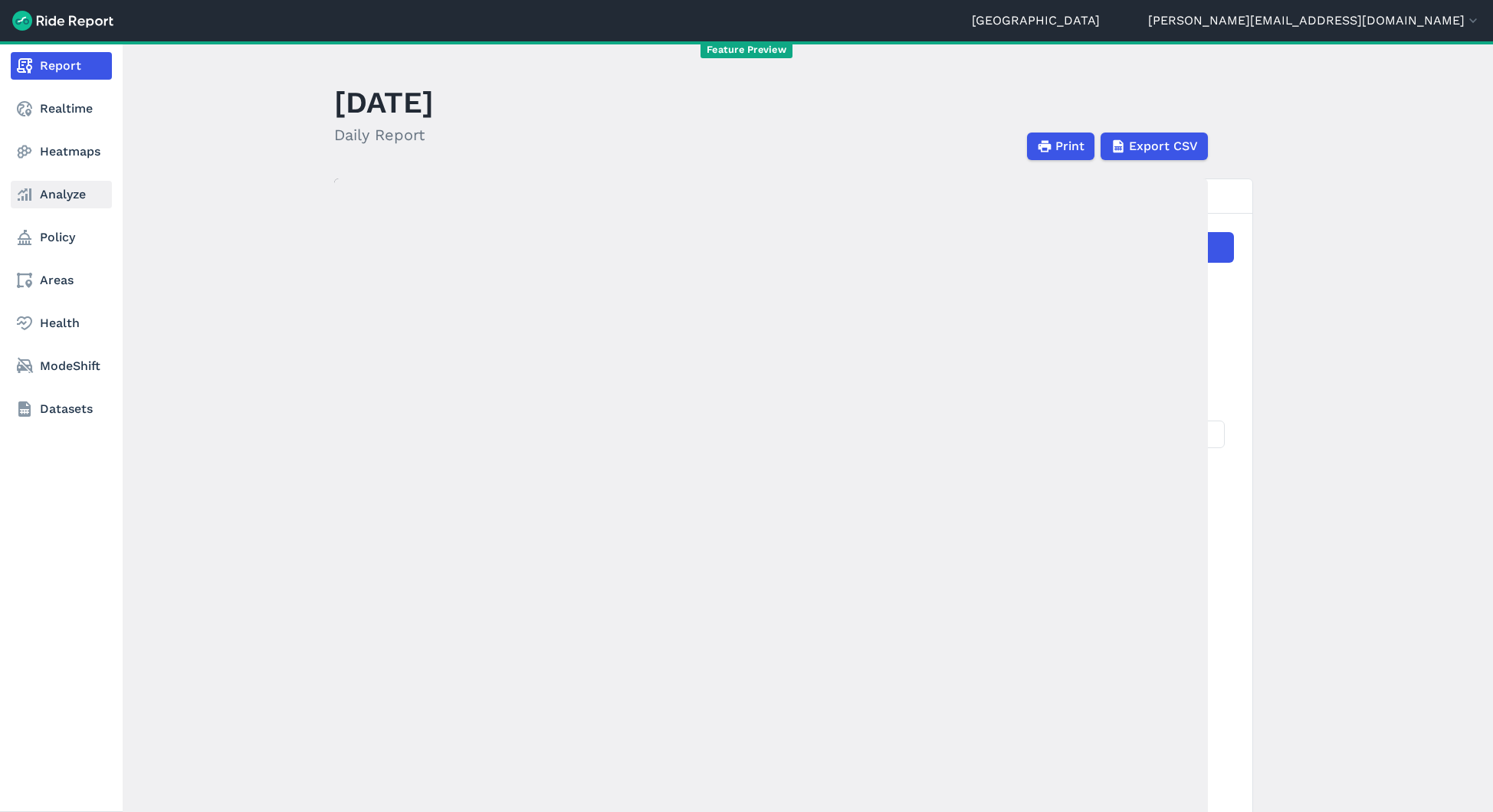
click at [54, 191] on link "Analyze" at bounding box center [61, 194] width 102 height 28
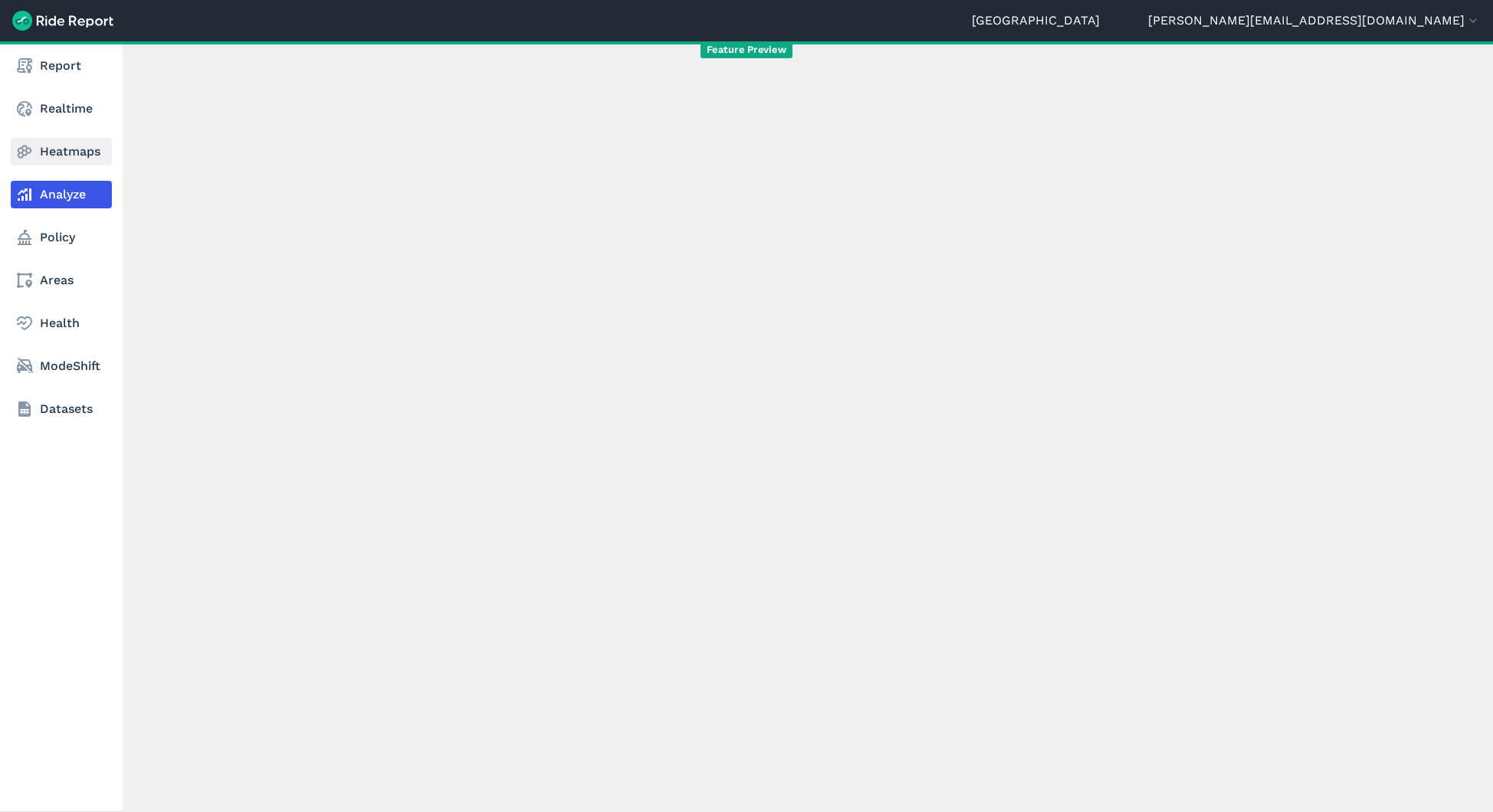
click at [85, 147] on link "Heatmaps" at bounding box center [61, 151] width 102 height 28
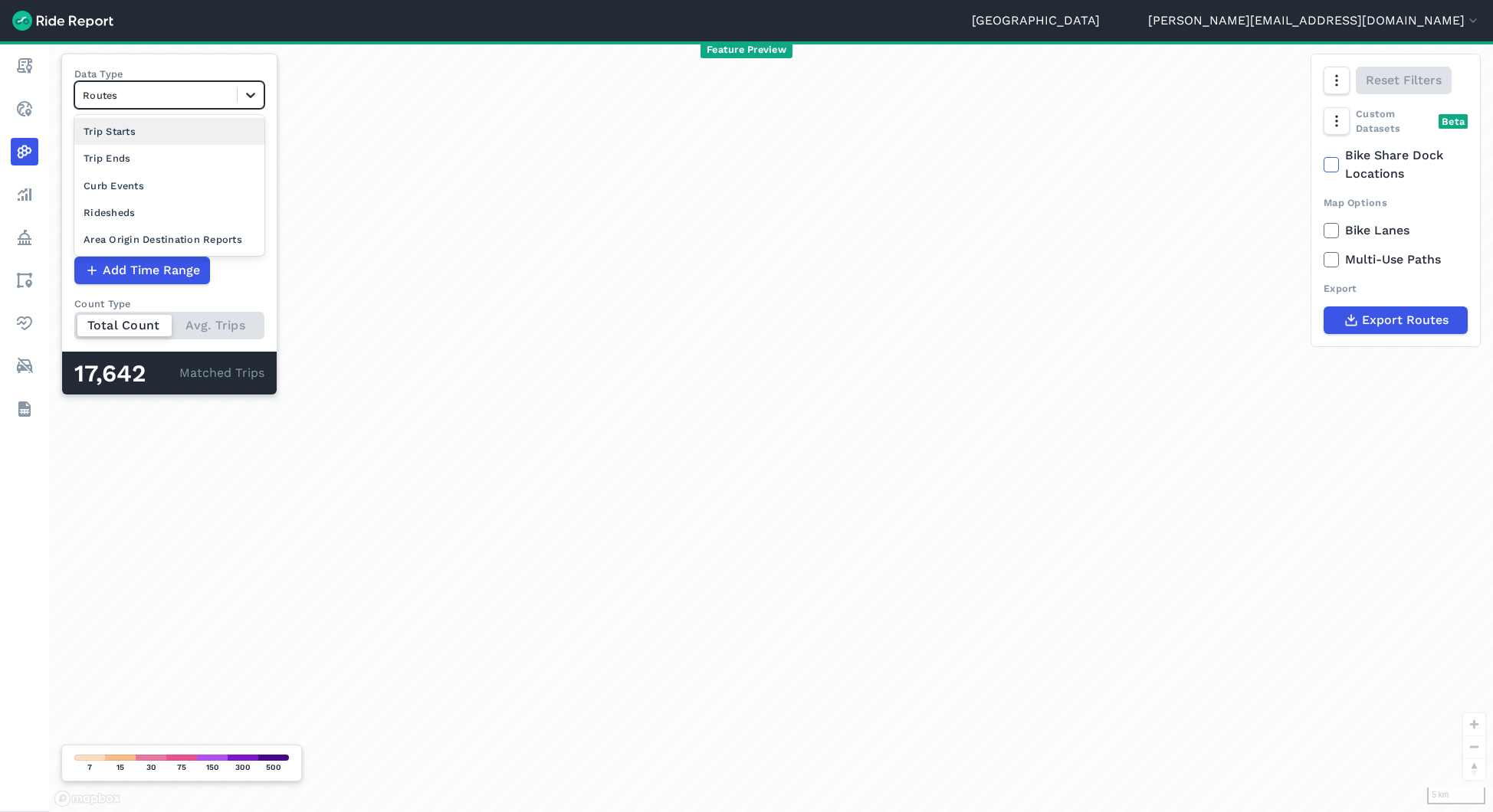
click at [254, 87] on icon at bounding box center [250, 94] width 15 height 15
click at [215, 244] on div "Area Origin Destination Reports" at bounding box center [169, 239] width 190 height 27
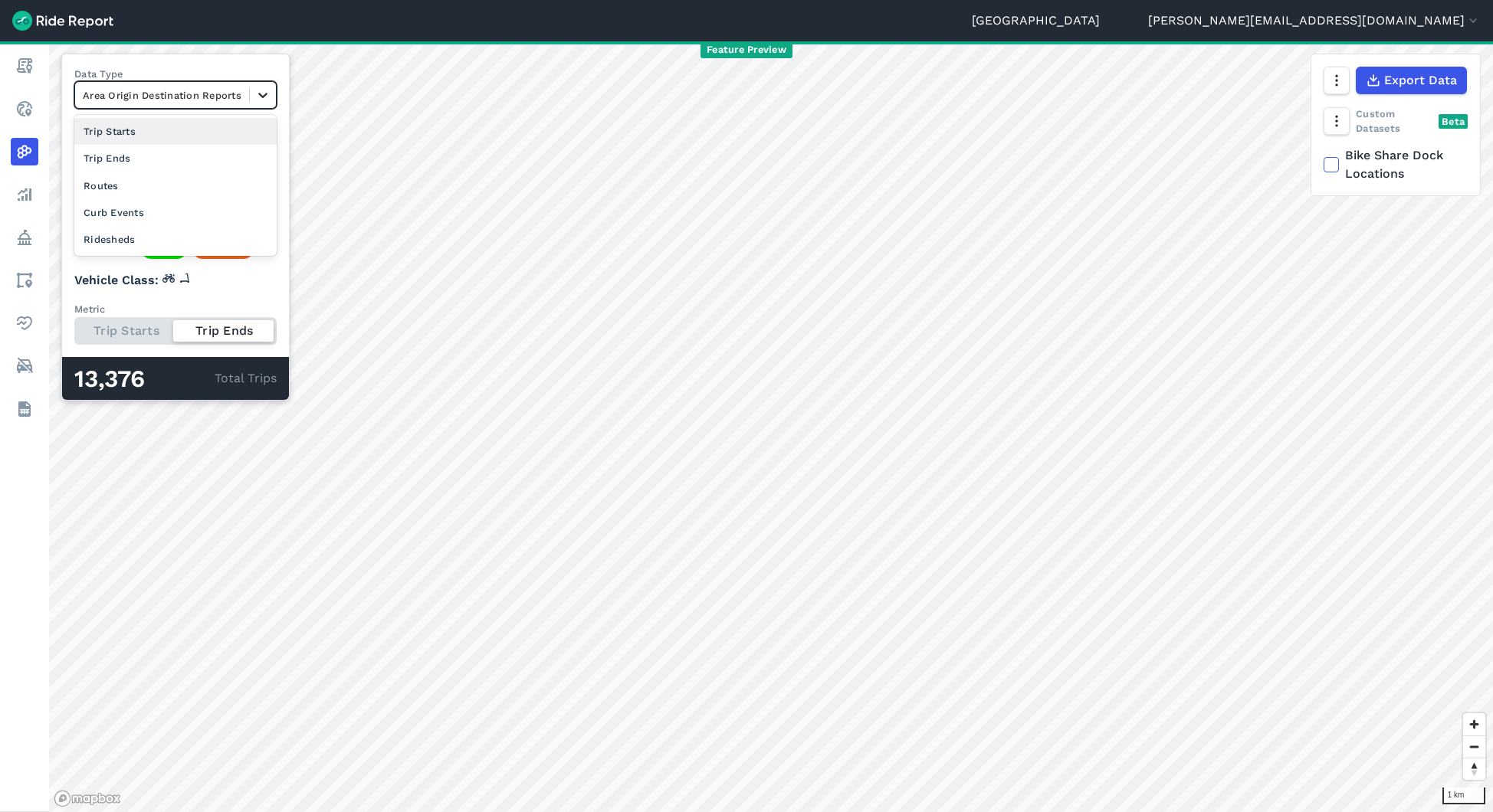
click at [271, 91] on icon at bounding box center [263, 94] width 15 height 15
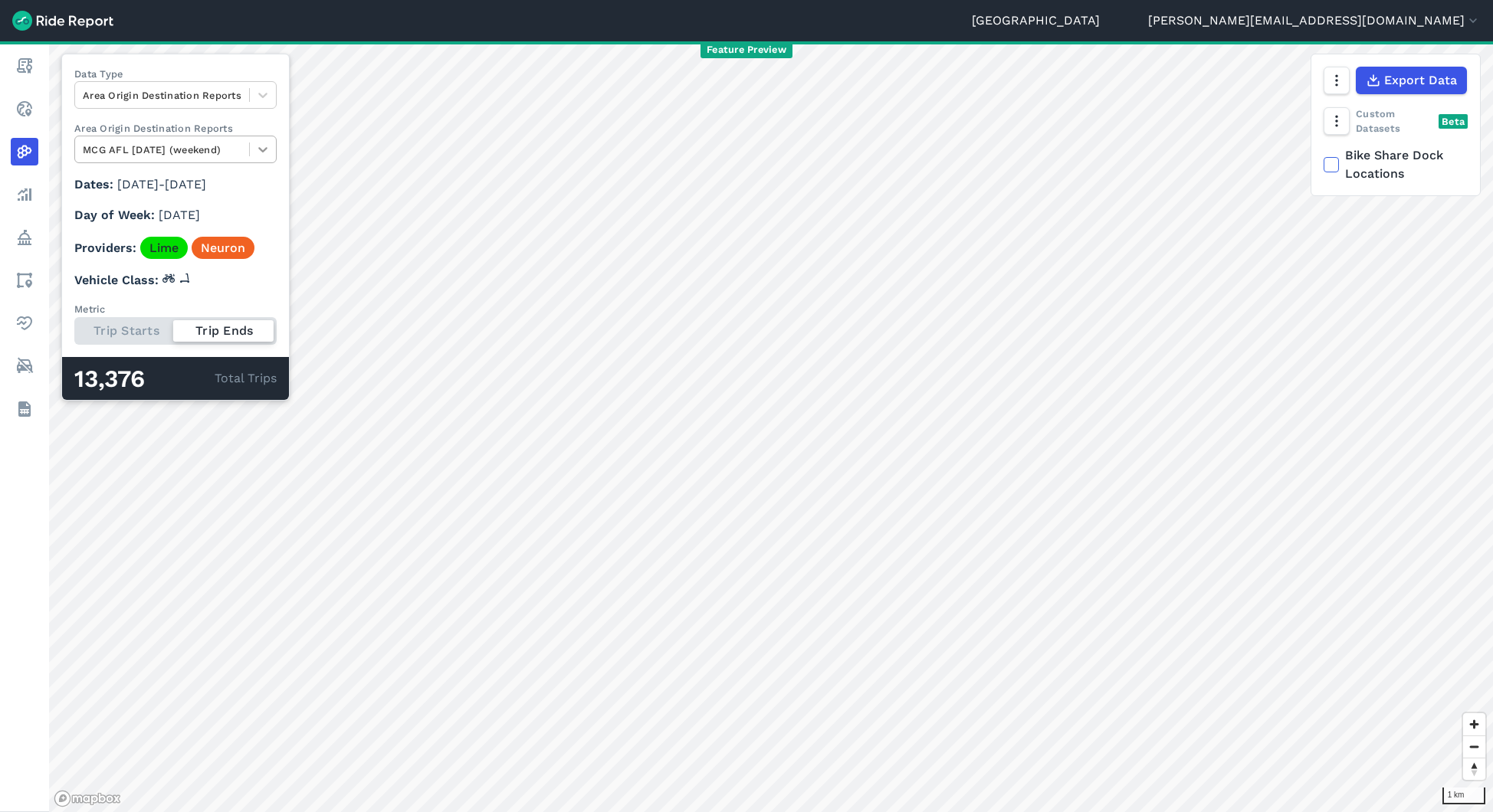
click at [271, 153] on icon at bounding box center [263, 149] width 15 height 15
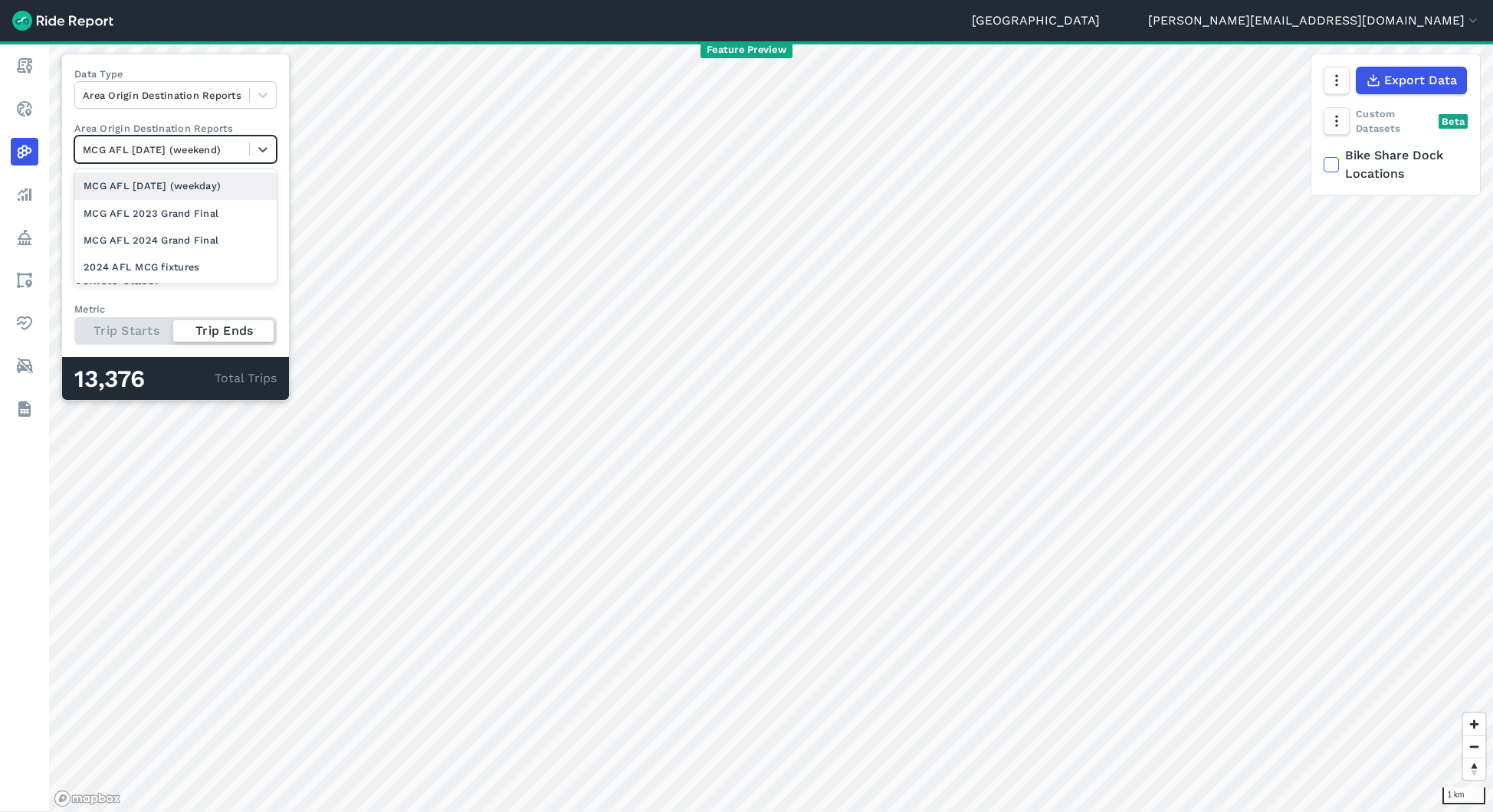
click at [290, 120] on div "Data Type Area Origin Destination Reports Area Origin Destination Reports optio…" at bounding box center [175, 228] width 228 height 347
click at [241, 148] on div at bounding box center [162, 150] width 158 height 18
click at [175, 262] on div "2024 AFL MCG fixtures" at bounding box center [175, 267] width 202 height 27
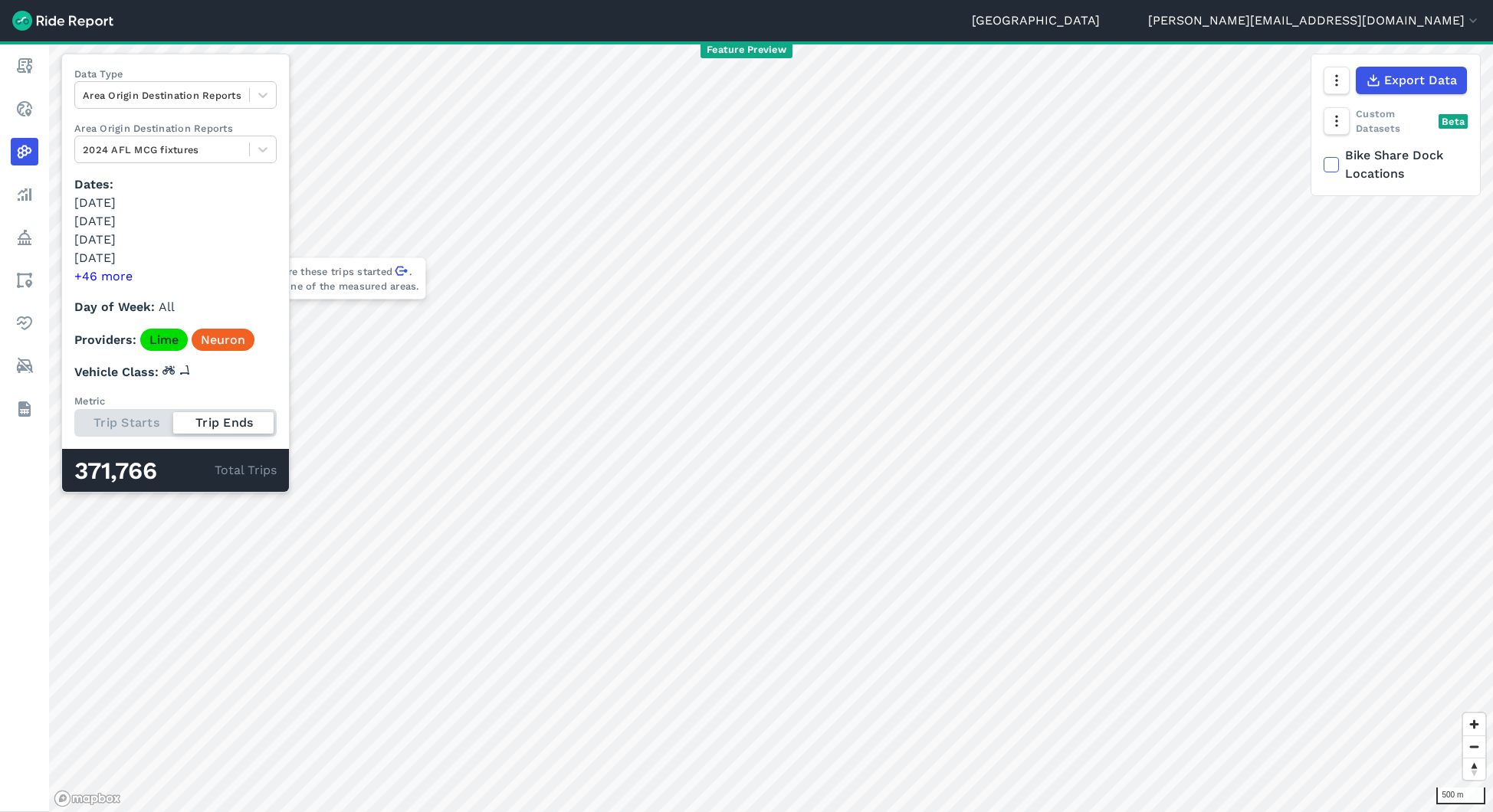
click at [112, 280] on button "+46 more" at bounding box center [103, 276] width 58 height 18
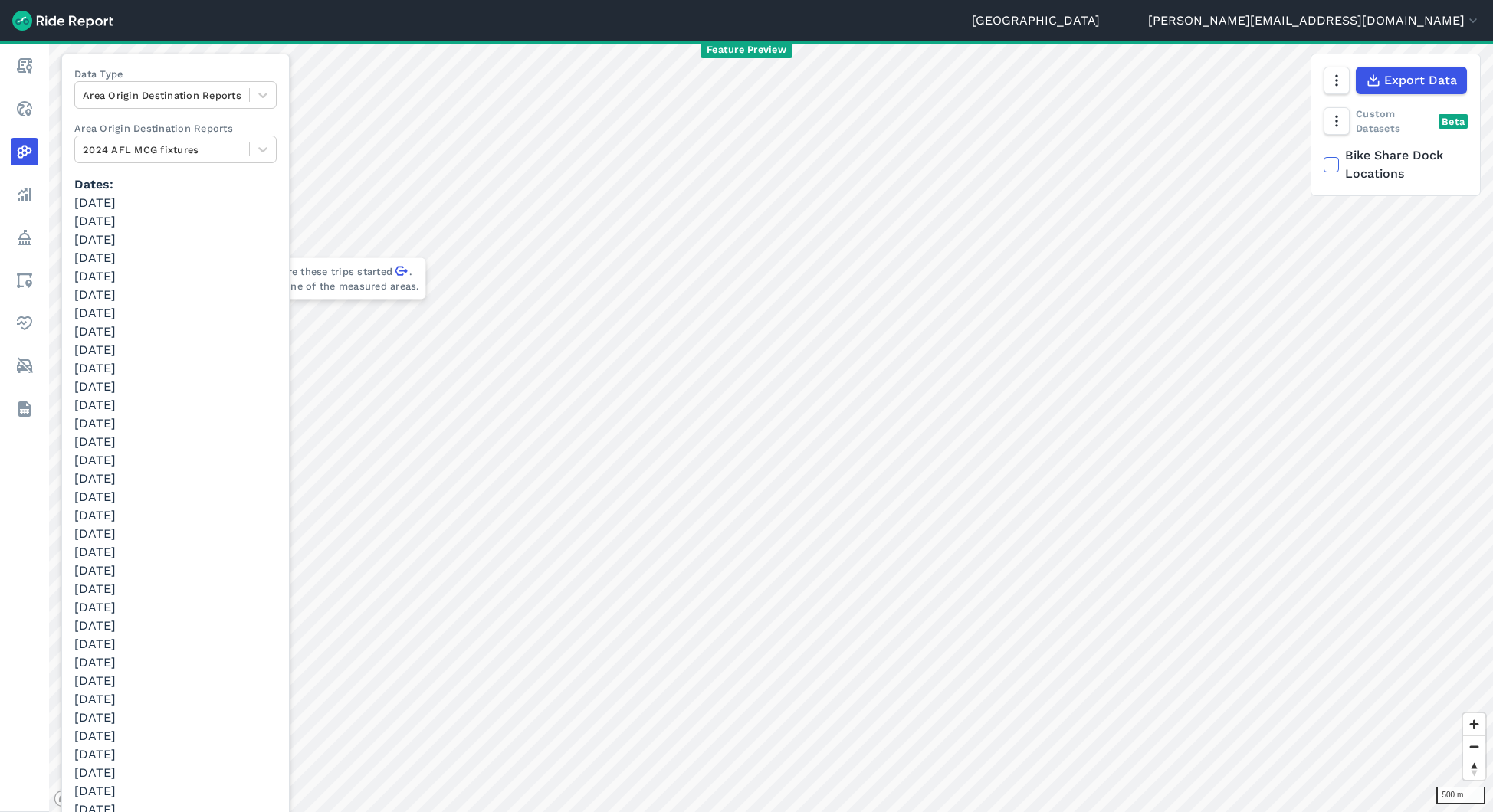
click at [184, 185] on p "Dates [DATE] [DATE] [DATE] [DATE] [DATE] [DATE] [DATE] [DATE] [DATE] [DATE] [DA…" at bounding box center [175, 654] width 202 height 957
click at [278, 174] on div "Data Type Area Origin Destination Reports Area Origin Destination Reports 2024 …" at bounding box center [175, 696] width 228 height 1285
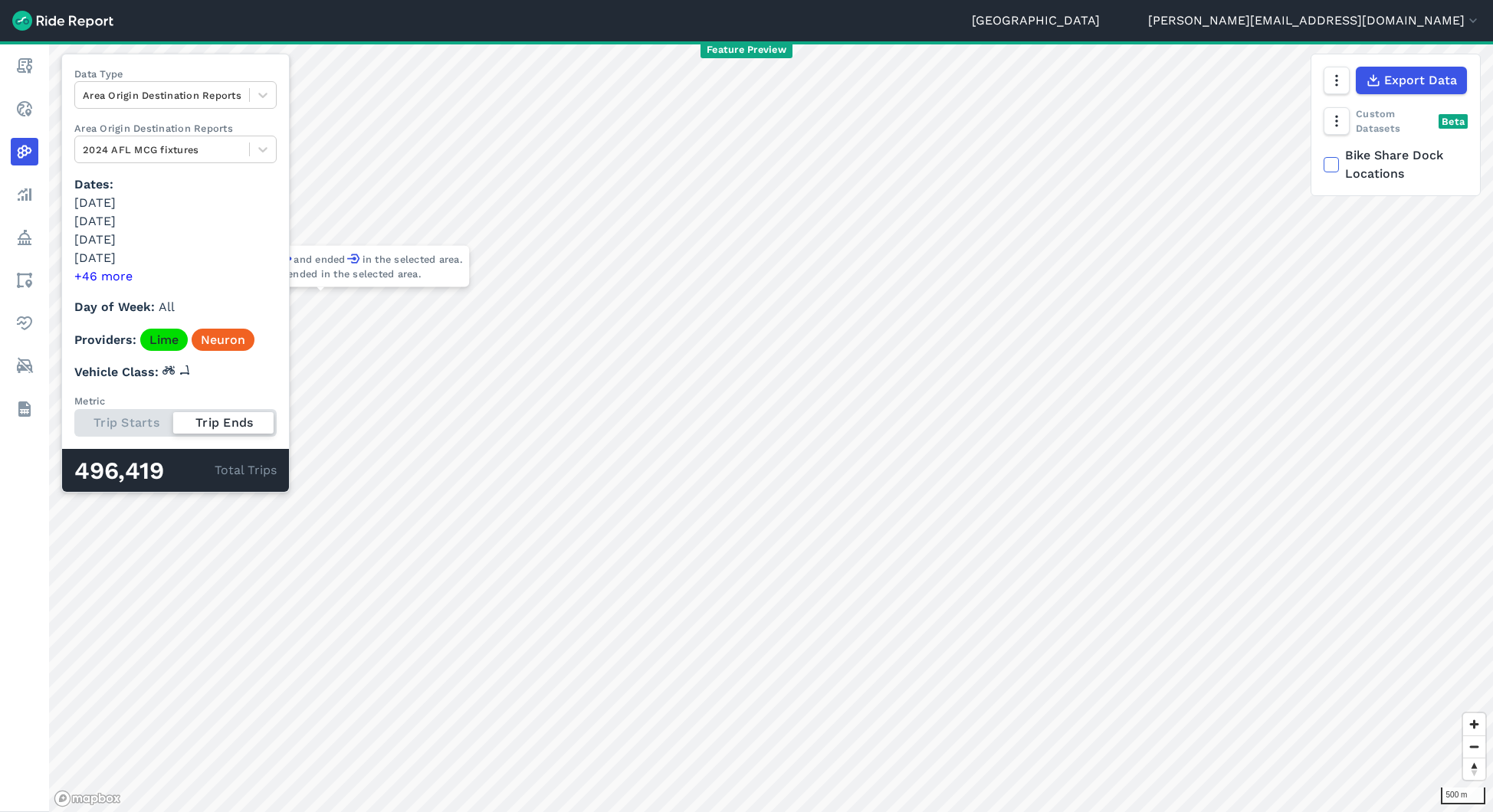
click at [134, 426] on div "Trip Starts Trip Ends" at bounding box center [175, 423] width 202 height 28
click at [75, 419] on input "Metric Trip Starts Trip Ends" at bounding box center [75, 414] width 0 height 10
